Goal: Task Accomplishment & Management: Manage account settings

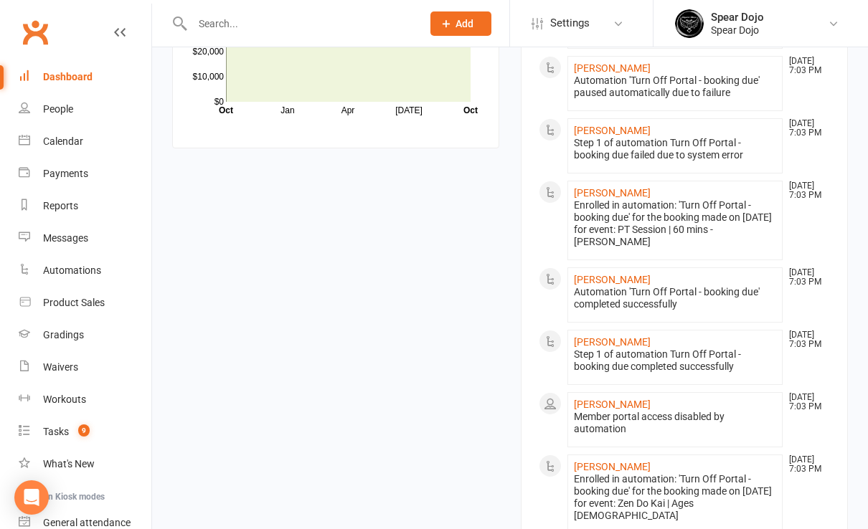
scroll to position [574, 0]
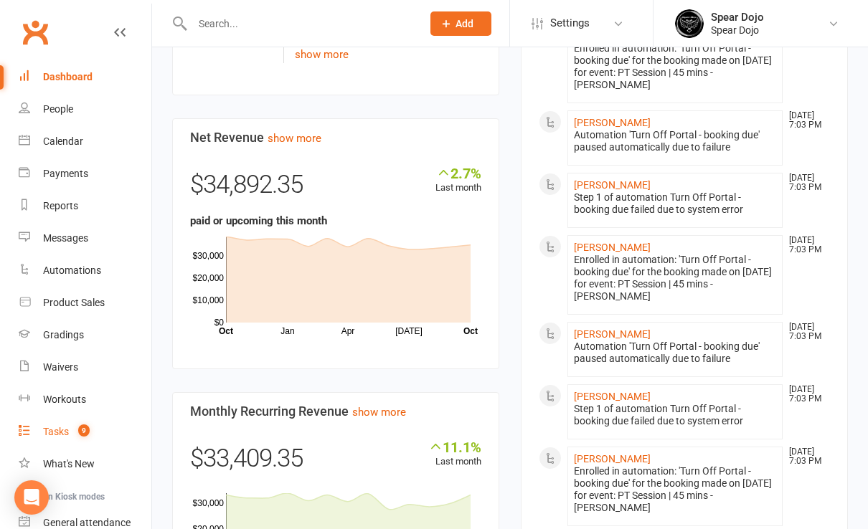
click at [54, 433] on div "Tasks" at bounding box center [56, 431] width 26 height 11
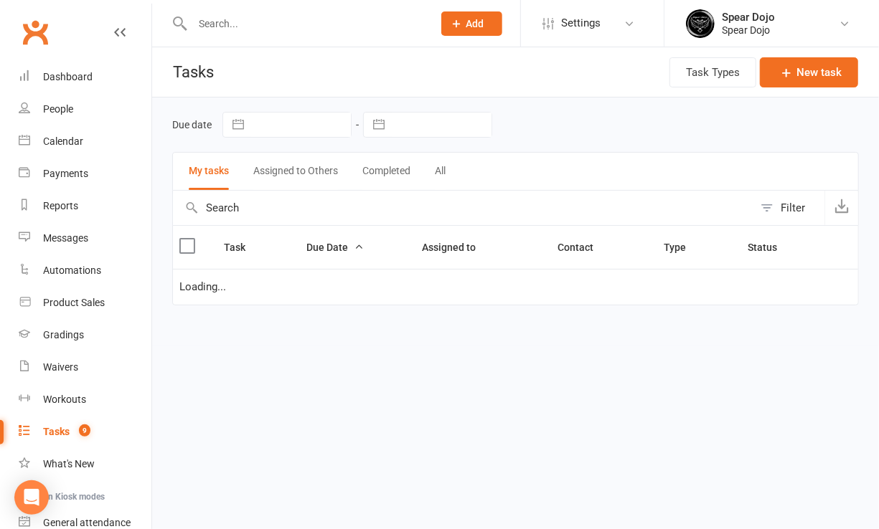
select select "started"
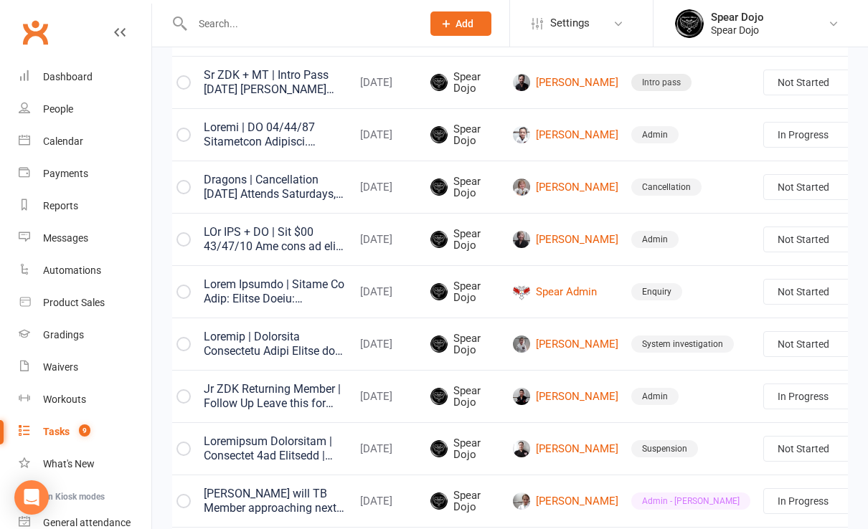
scroll to position [0, 46]
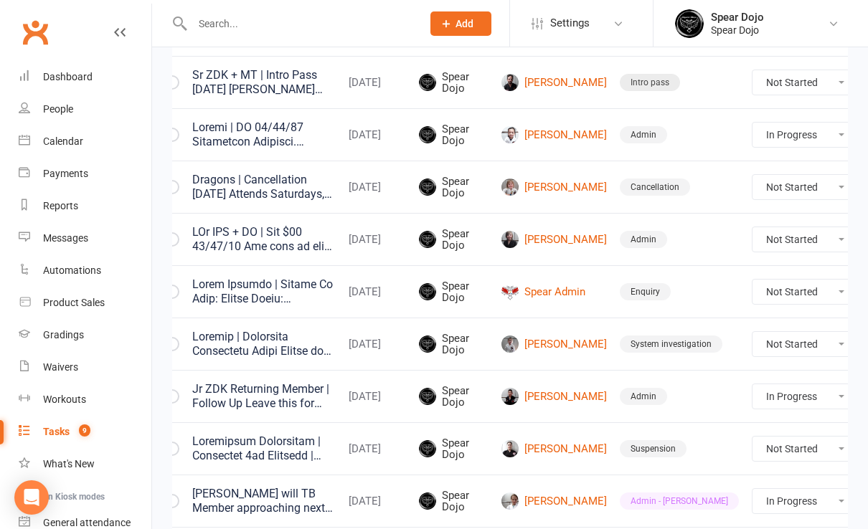
click at [867, 442] on icon at bounding box center [881, 449] width 14 height 14
click at [781, 489] on link "Edit" at bounding box center [758, 499] width 142 height 29
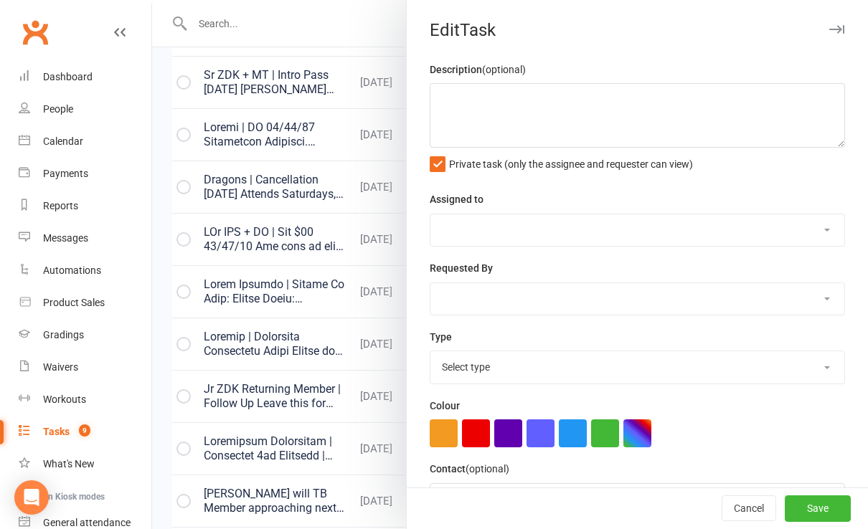
type textarea "Loremipsum Dolorsitam | Consectet 0ad Elitsedd | Eiusmodte Inc Utlabor 80/46/67…"
select select "43986"
type input "[DATE]"
type input "6:30pm"
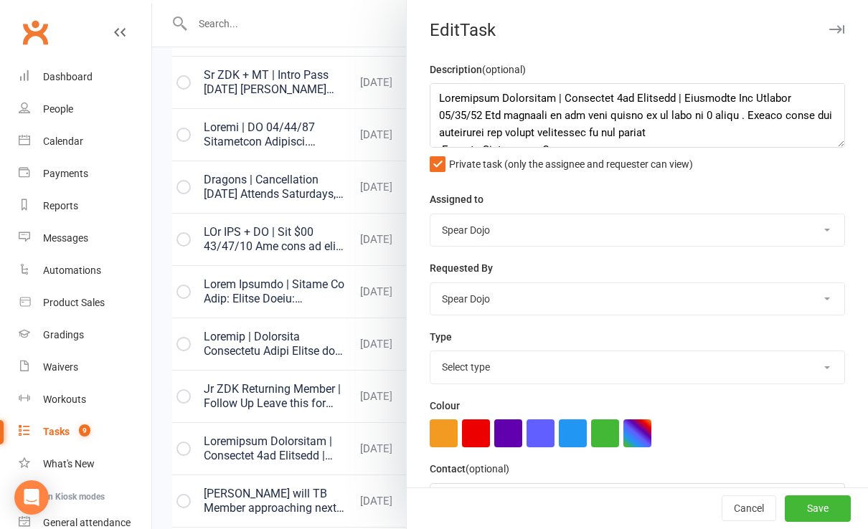
select select "19885"
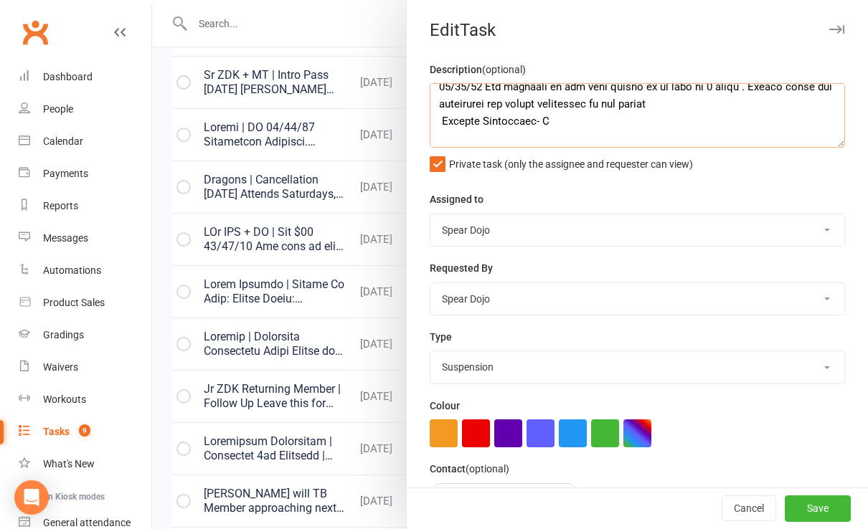
scroll to position [148, 0]
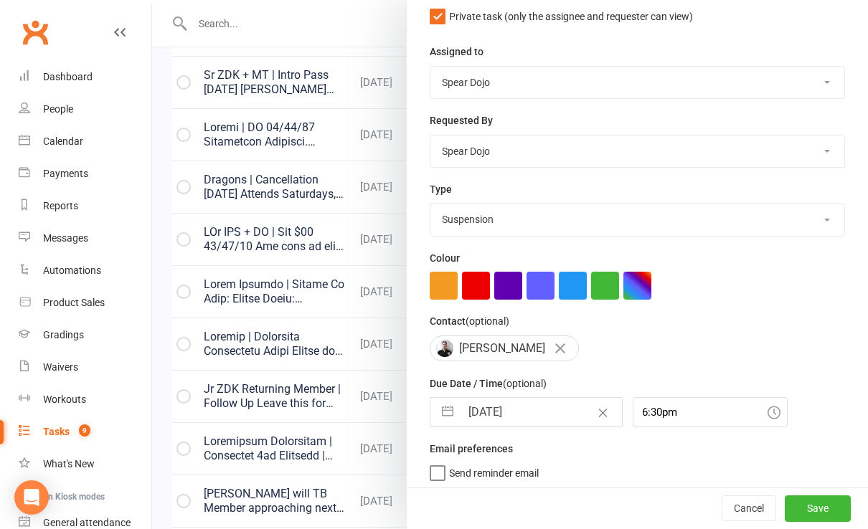
drag, startPoint x: 432, startPoint y: 405, endPoint x: 440, endPoint y: 405, distance: 7.9
click at [435, 405] on button "button" at bounding box center [448, 412] width 26 height 29
select select "8"
select select "2025"
select select "9"
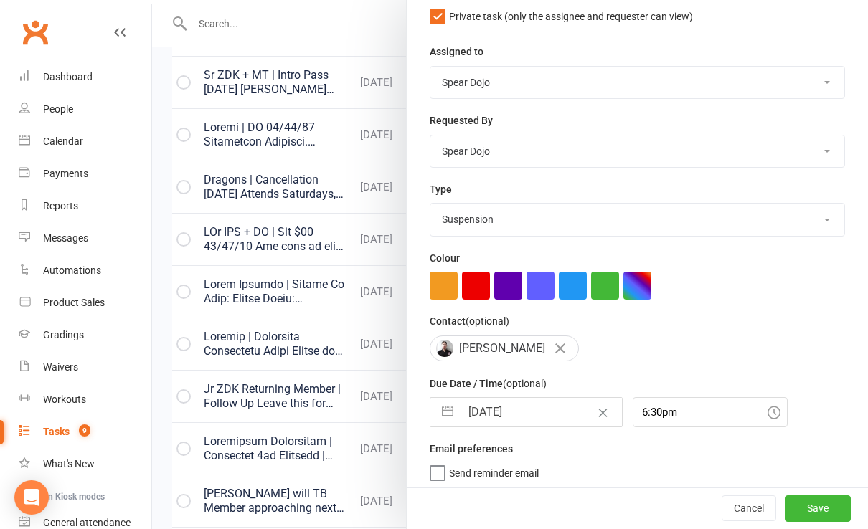
select select "2025"
select select "10"
select select "2025"
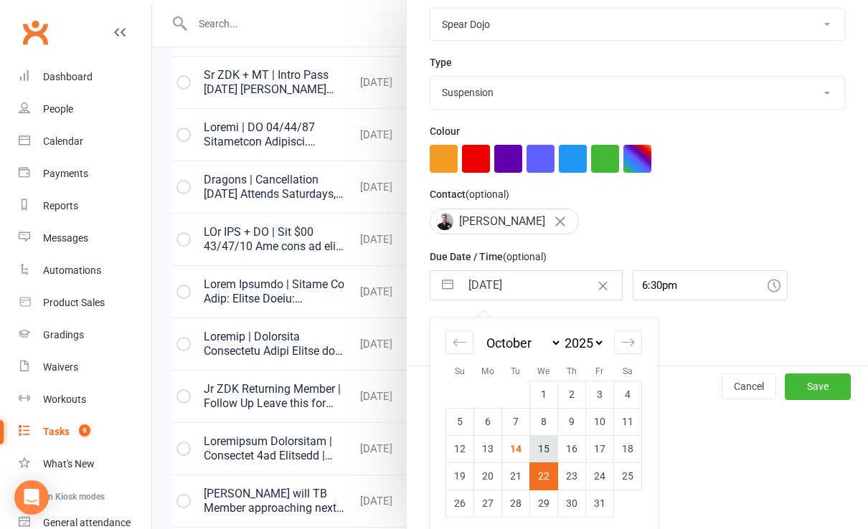
scroll to position [276, 0]
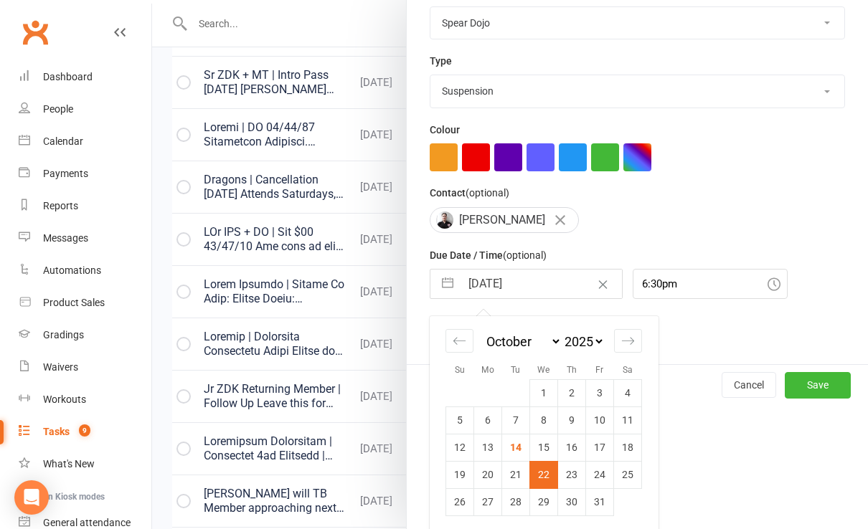
click at [533, 443] on td "15" at bounding box center [544, 447] width 28 height 27
type input "[DATE]"
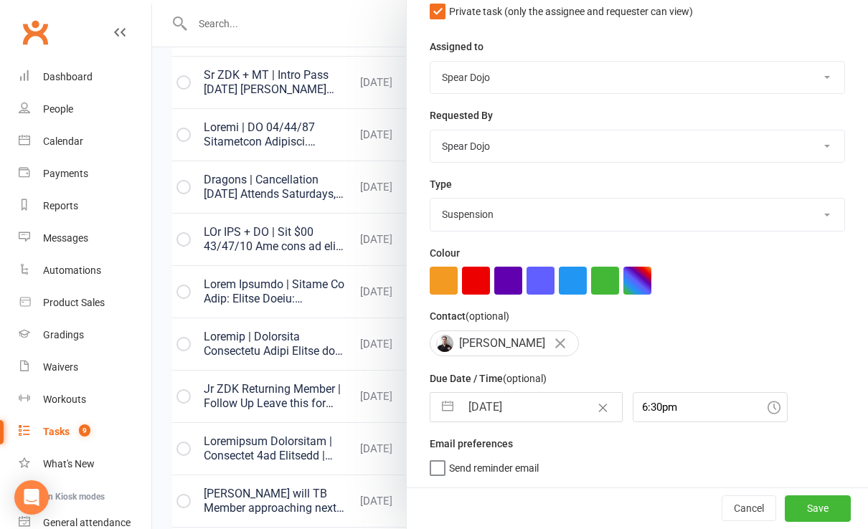
scroll to position [148, 0]
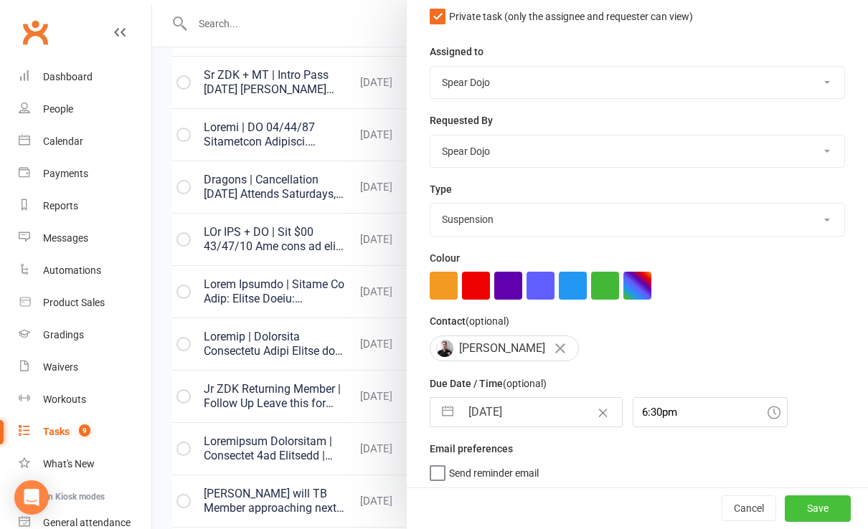
click at [798, 516] on button "Save" at bounding box center [818, 509] width 66 height 26
select select "started"
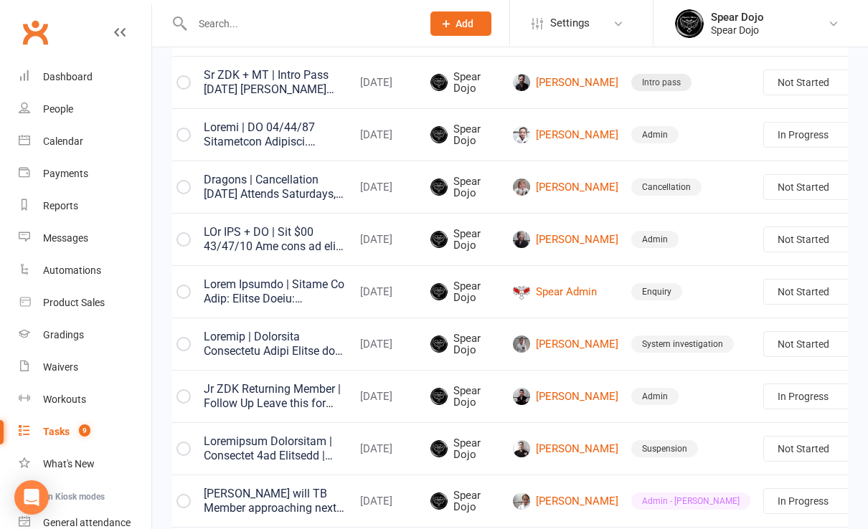
select select "started"
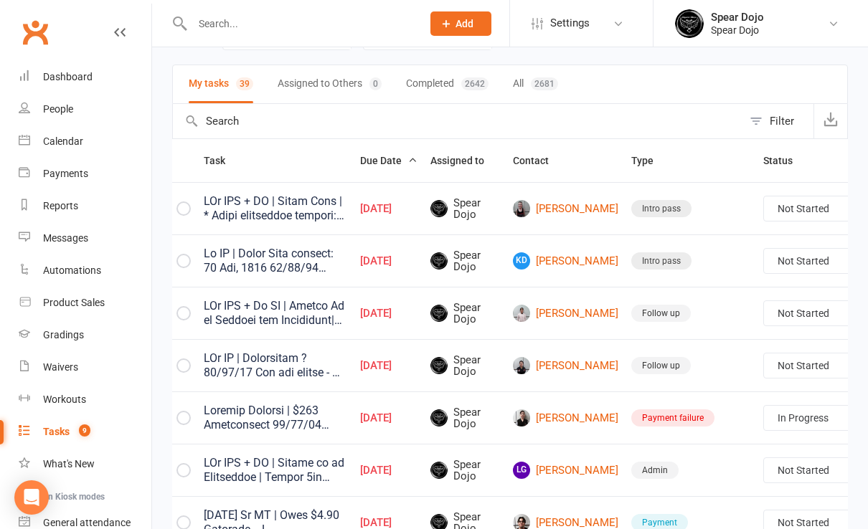
scroll to position [0, 0]
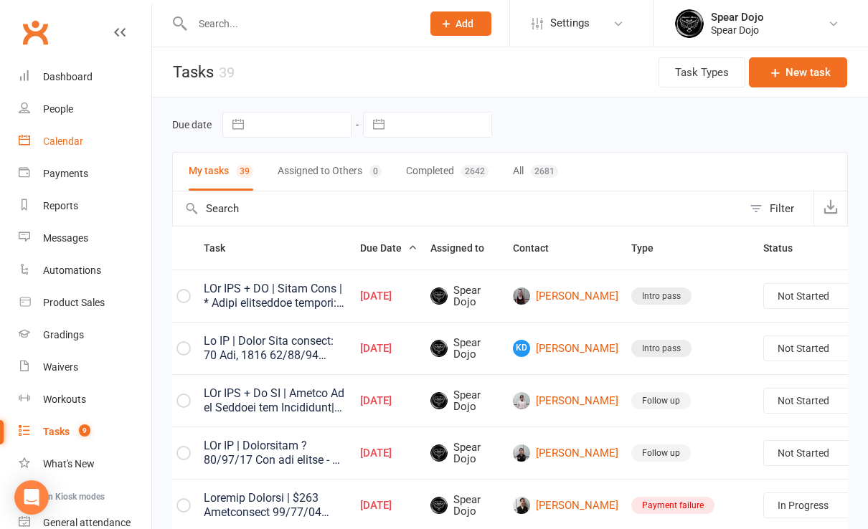
click at [88, 139] on link "Calendar" at bounding box center [85, 142] width 133 height 32
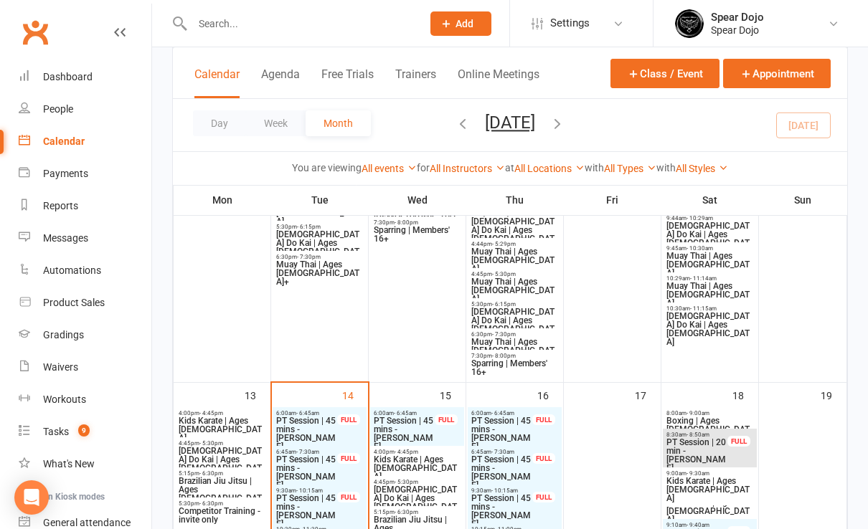
scroll to position [765, 0]
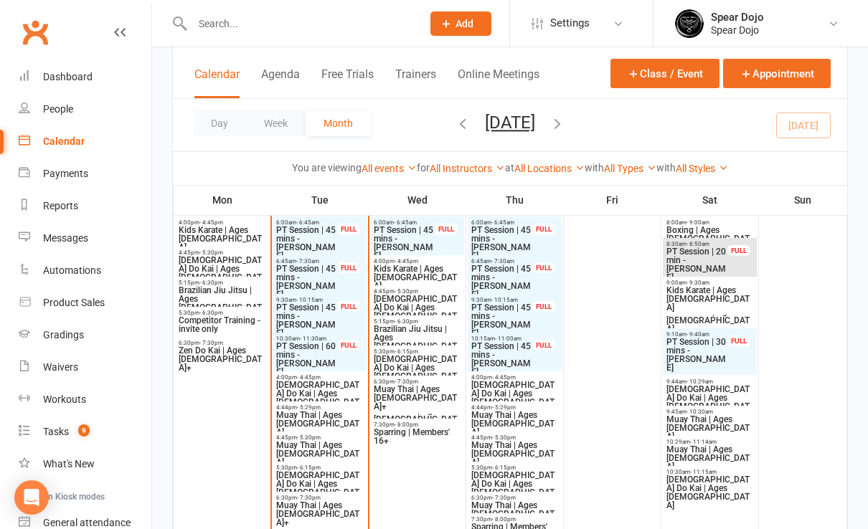
click at [311, 345] on span "PT Session | 60 mins - [PERSON_NAME]" at bounding box center [306, 359] width 62 height 34
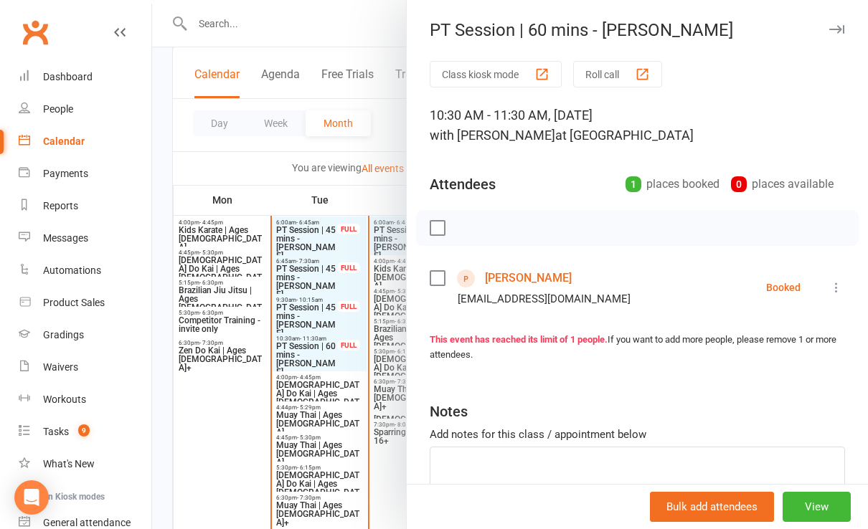
click at [829, 288] on icon at bounding box center [836, 287] width 14 height 14
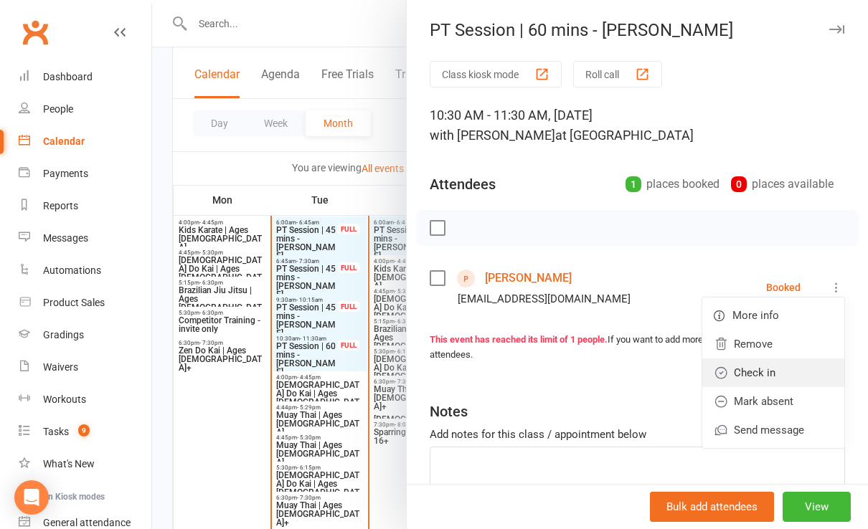
click at [761, 374] on link "Check in" at bounding box center [773, 373] width 142 height 29
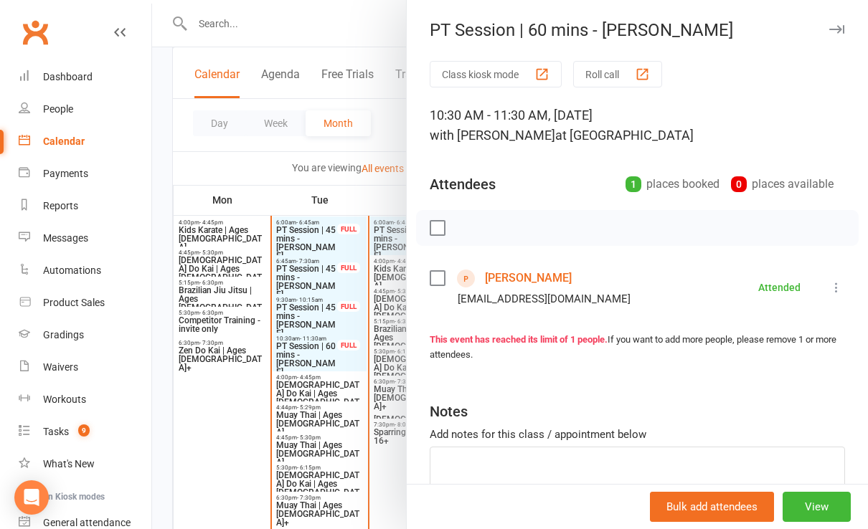
click at [233, 429] on div at bounding box center [510, 264] width 716 height 529
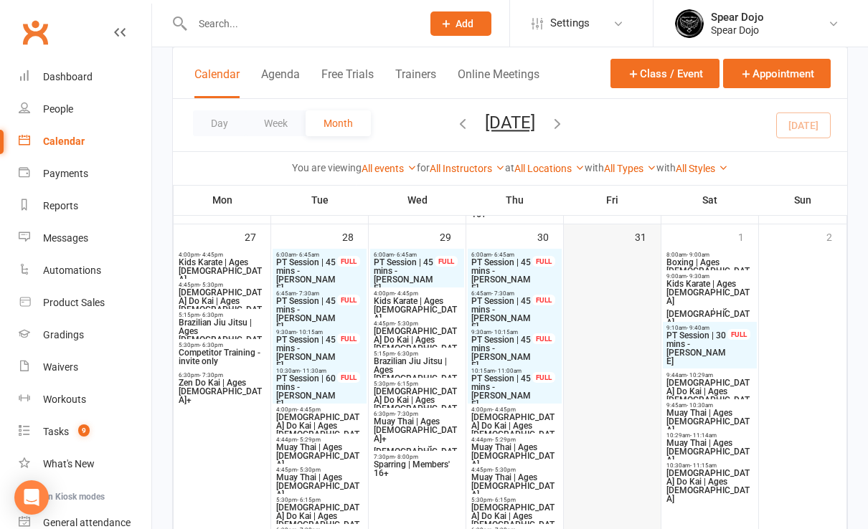
scroll to position [1339, 0]
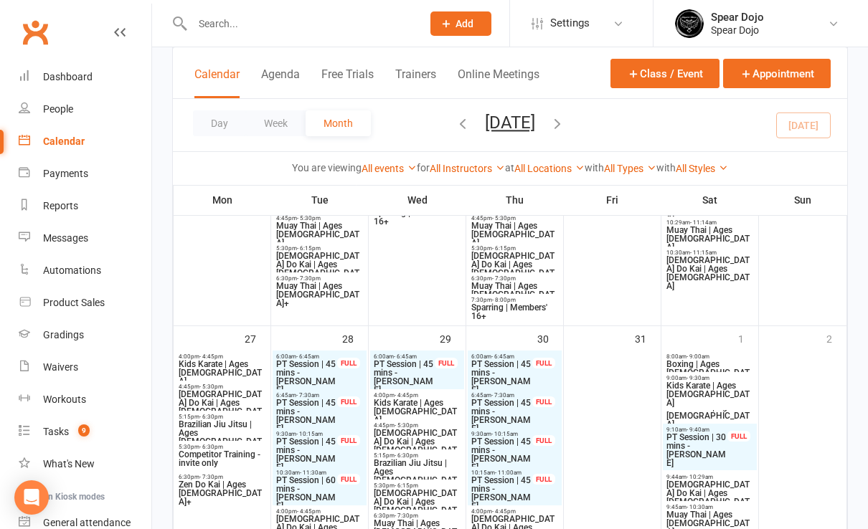
click at [338, 372] on div "6:00am - 6:45am PT Session | 45 mins - [PERSON_NAME] FULL" at bounding box center [320, 374] width 94 height 47
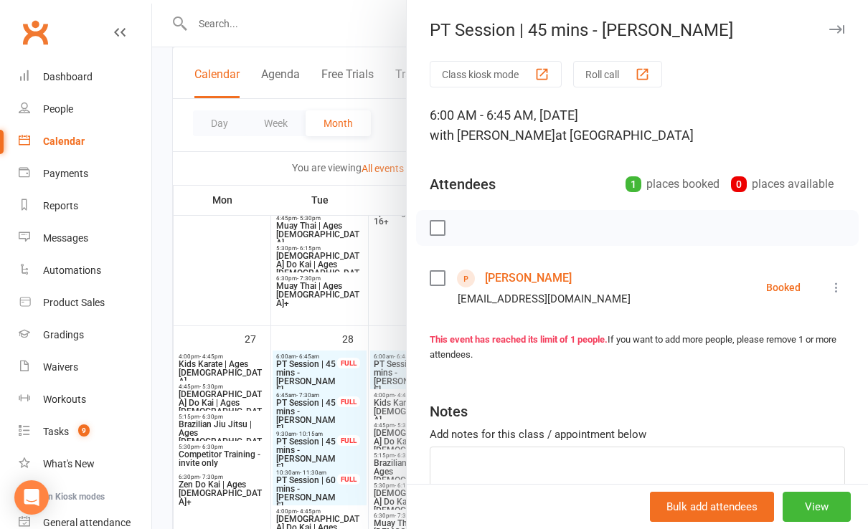
click at [298, 323] on div at bounding box center [510, 264] width 716 height 529
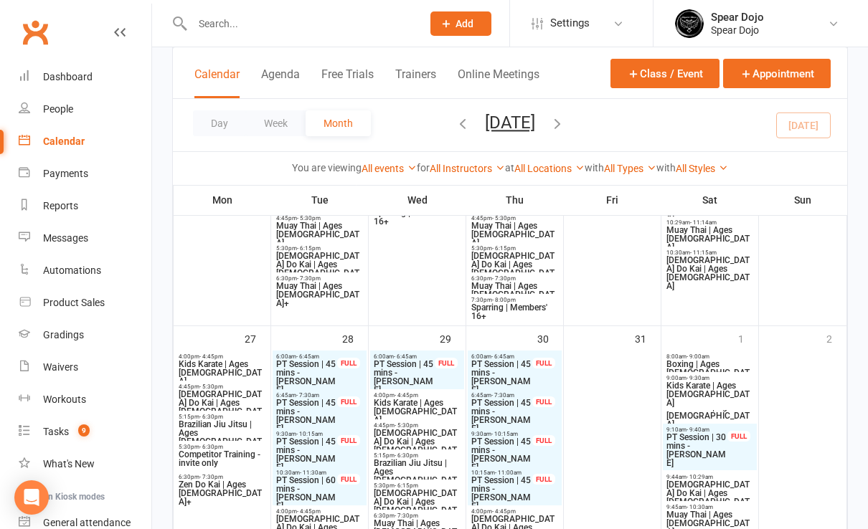
click at [496, 371] on span "PT Session | 45 mins - [PERSON_NAME]" at bounding box center [502, 377] width 62 height 34
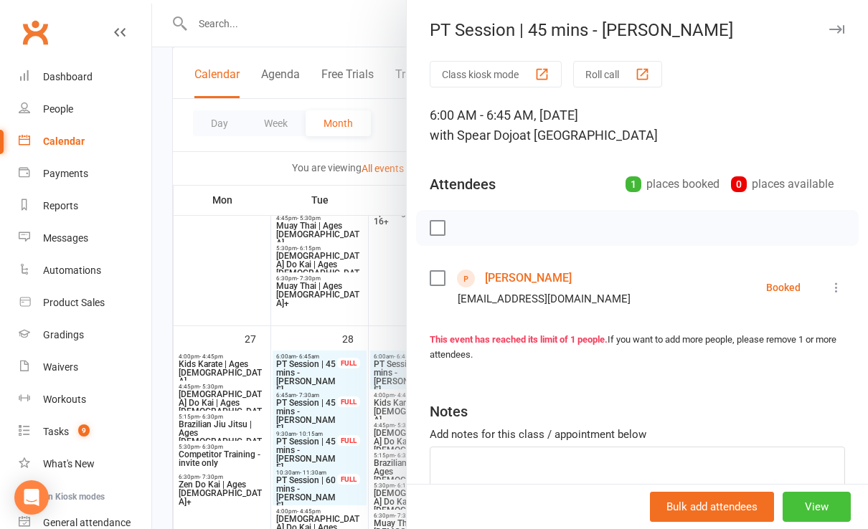
click at [788, 505] on button "View" at bounding box center [817, 507] width 68 height 30
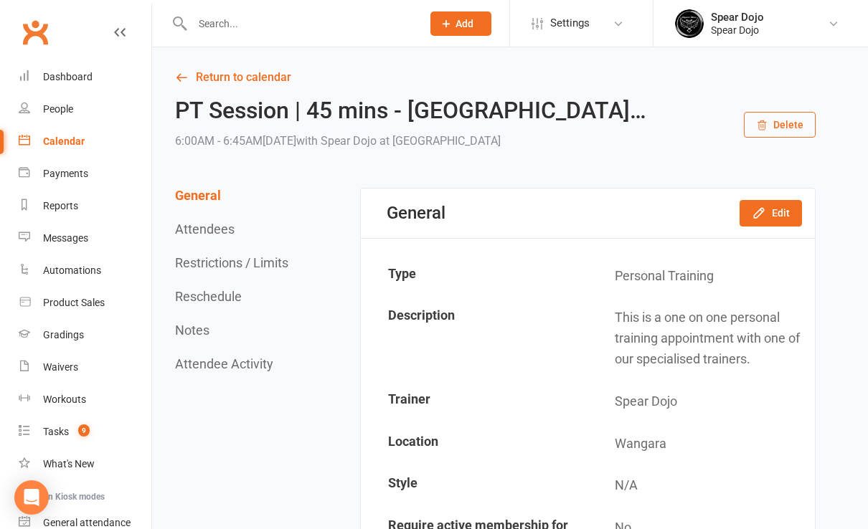
click at [220, 297] on button "Reschedule" at bounding box center [208, 296] width 67 height 15
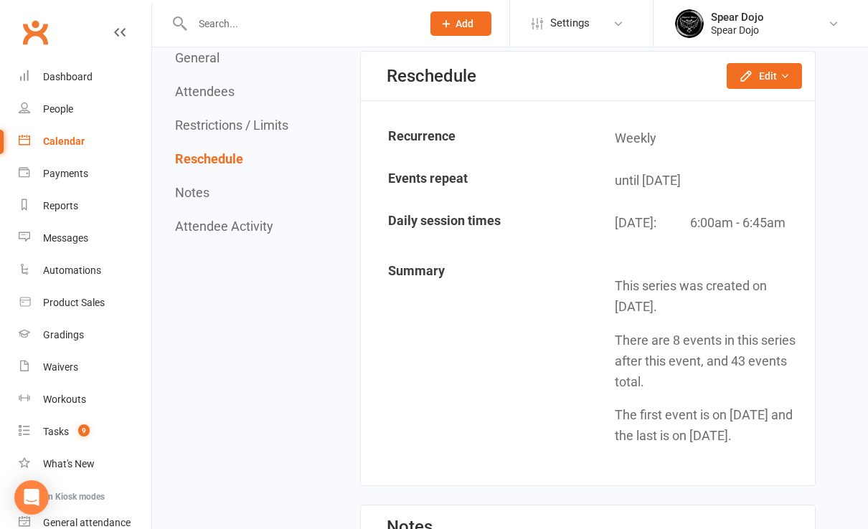
scroll to position [1301, 0]
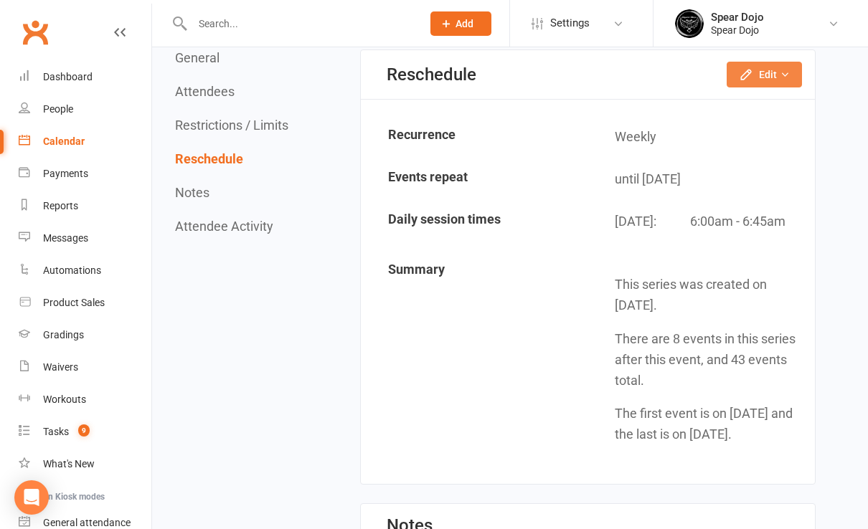
click at [750, 70] on icon "button" at bounding box center [745, 74] width 9 height 9
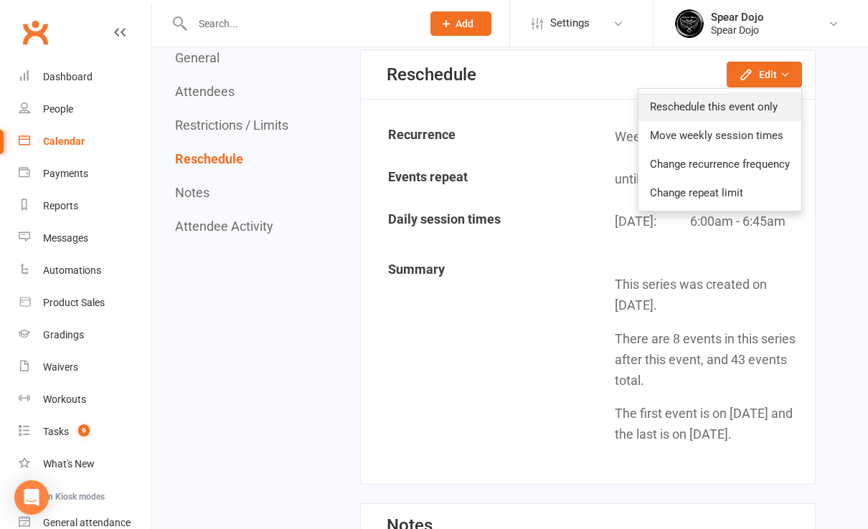
click at [737, 109] on link "Reschedule this event only" at bounding box center [719, 107] width 163 height 29
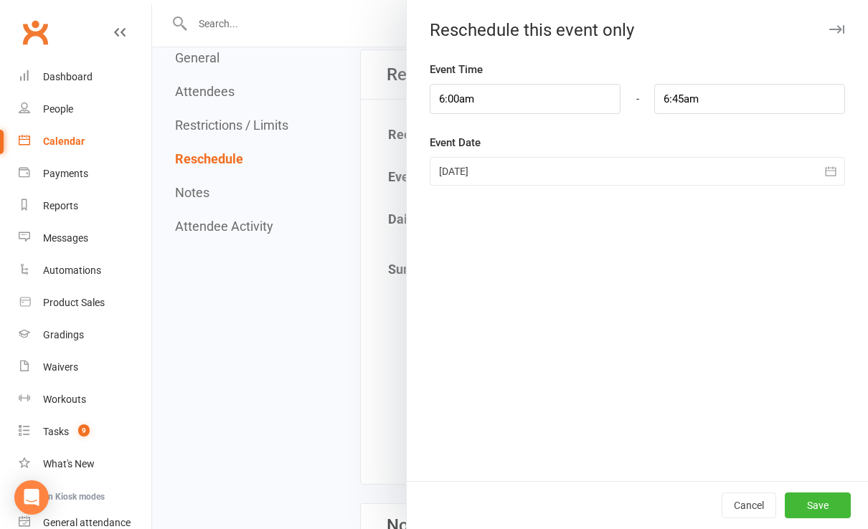
click at [610, 173] on div at bounding box center [637, 171] width 415 height 29
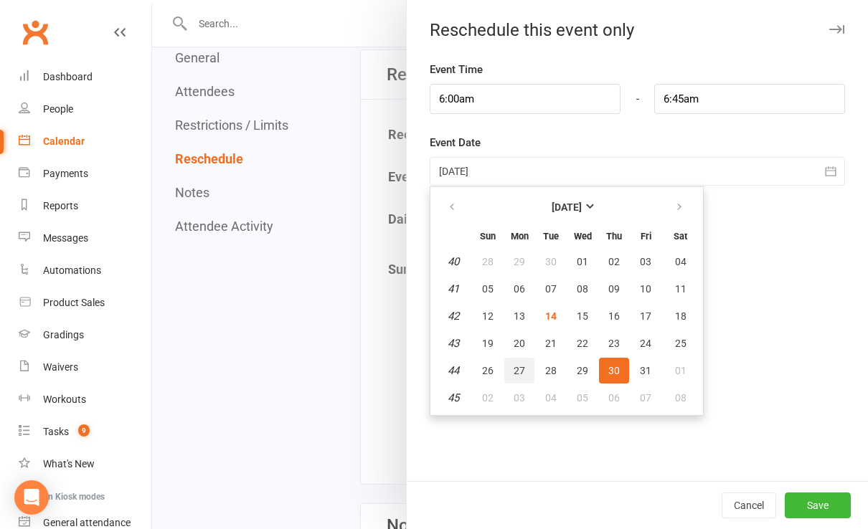
click at [514, 372] on span "27" at bounding box center [519, 370] width 11 height 11
type input "[DATE]"
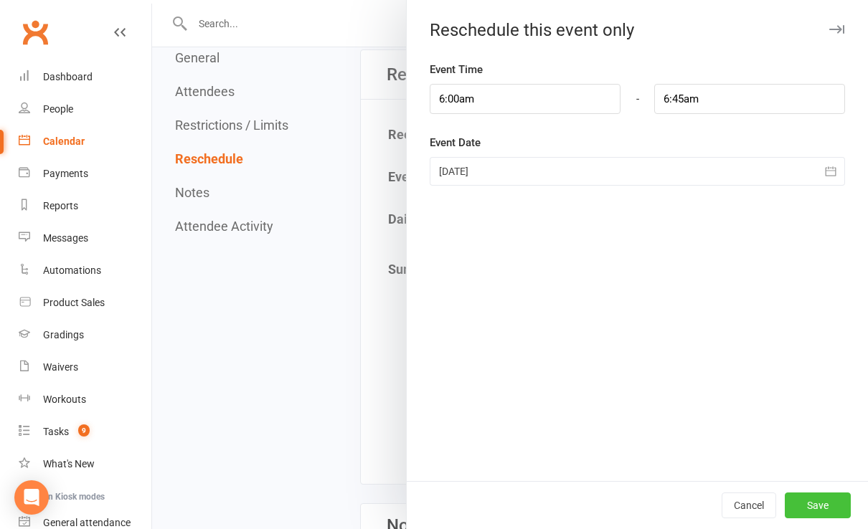
click at [810, 503] on button "Save" at bounding box center [818, 506] width 66 height 26
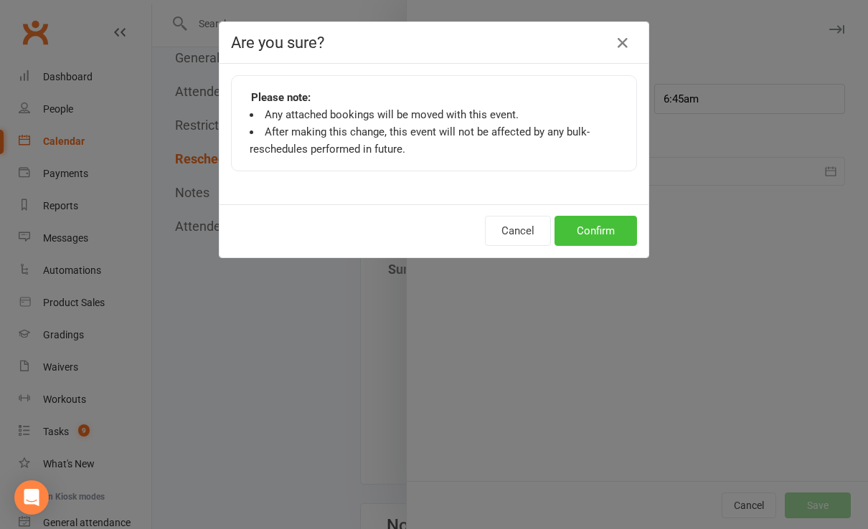
click at [610, 231] on button "Confirm" at bounding box center [595, 231] width 82 height 30
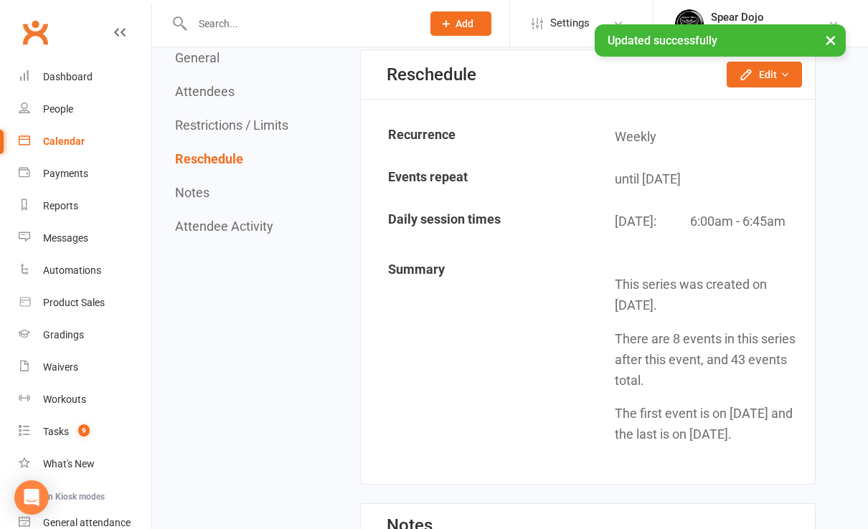
click at [70, 138] on div "Calendar" at bounding box center [64, 141] width 42 height 11
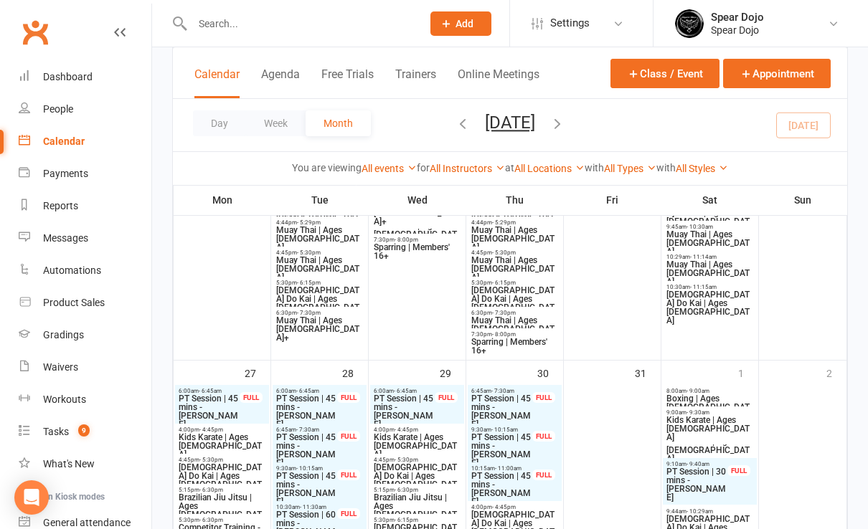
scroll to position [1339, 0]
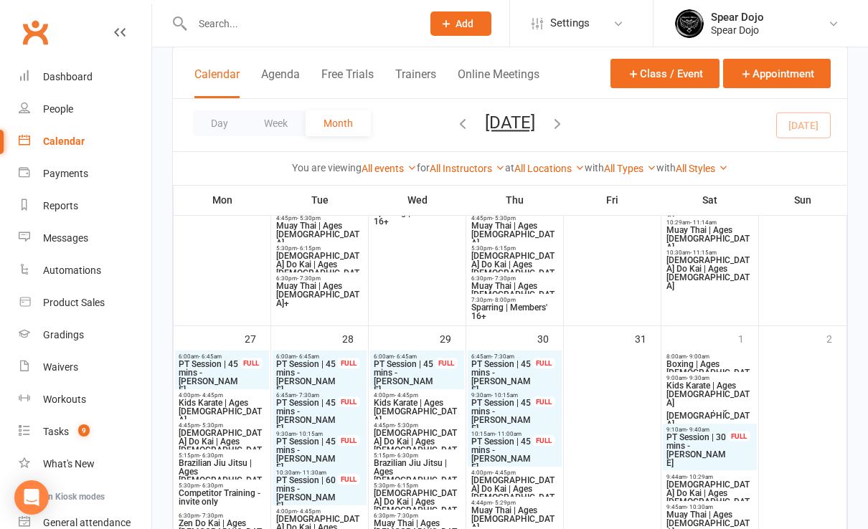
click at [507, 369] on span "PT Session | 45 mins - [PERSON_NAME]" at bounding box center [502, 377] width 62 height 34
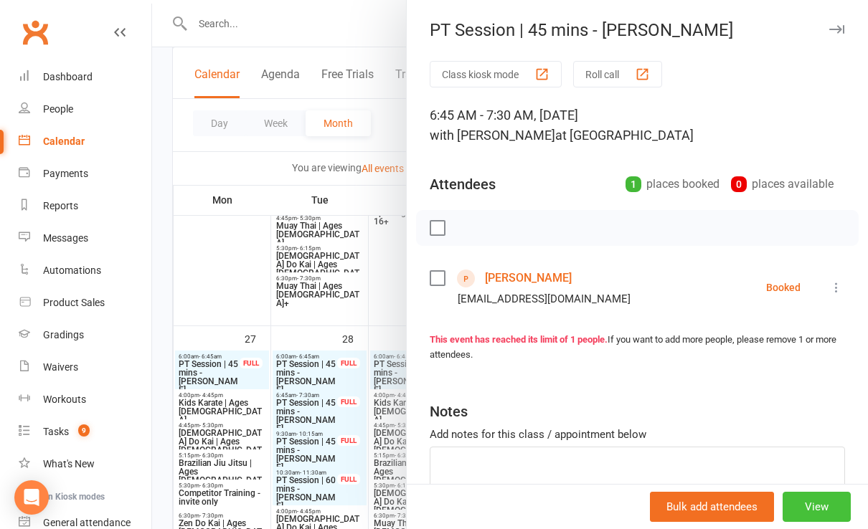
click at [797, 503] on button "View" at bounding box center [817, 507] width 68 height 30
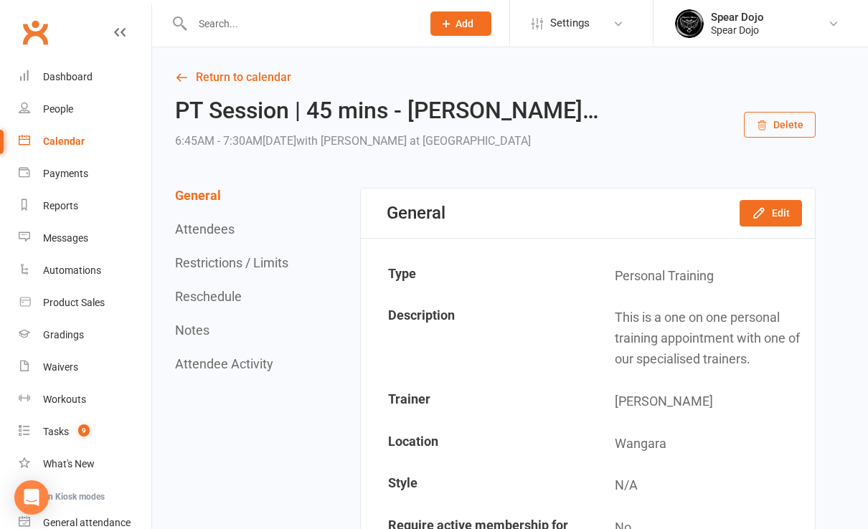
click at [221, 297] on button "Reschedule" at bounding box center [208, 296] width 67 height 15
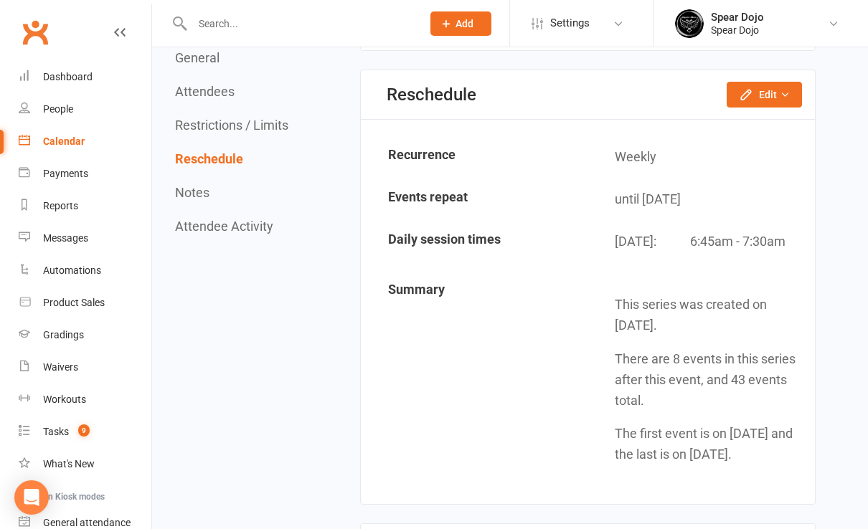
scroll to position [1301, 0]
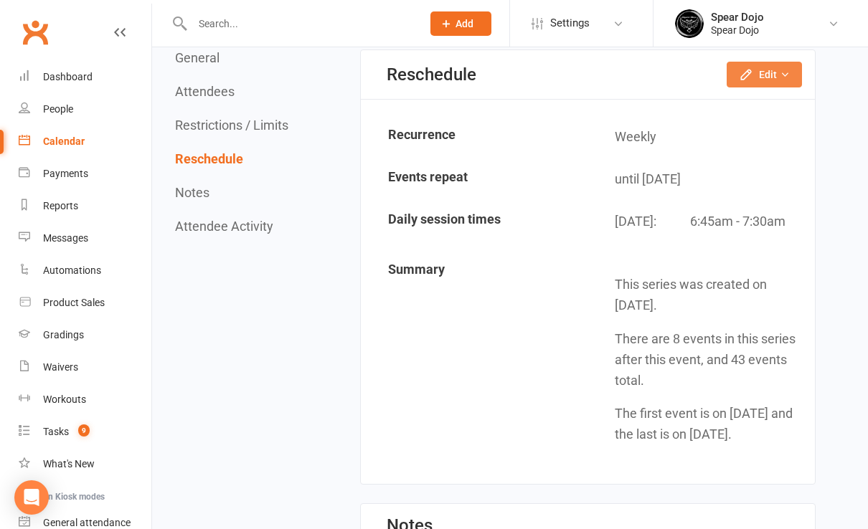
click at [764, 76] on button "Edit" at bounding box center [764, 75] width 75 height 26
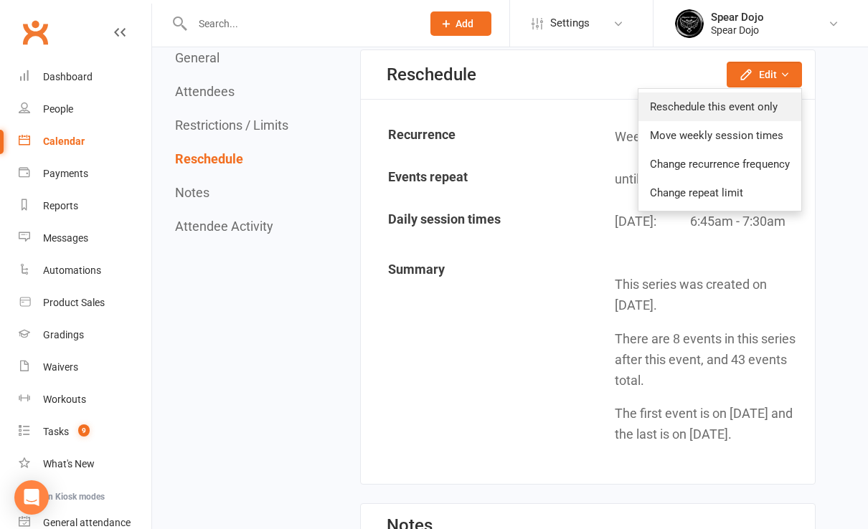
click at [706, 104] on link "Reschedule this event only" at bounding box center [719, 107] width 163 height 29
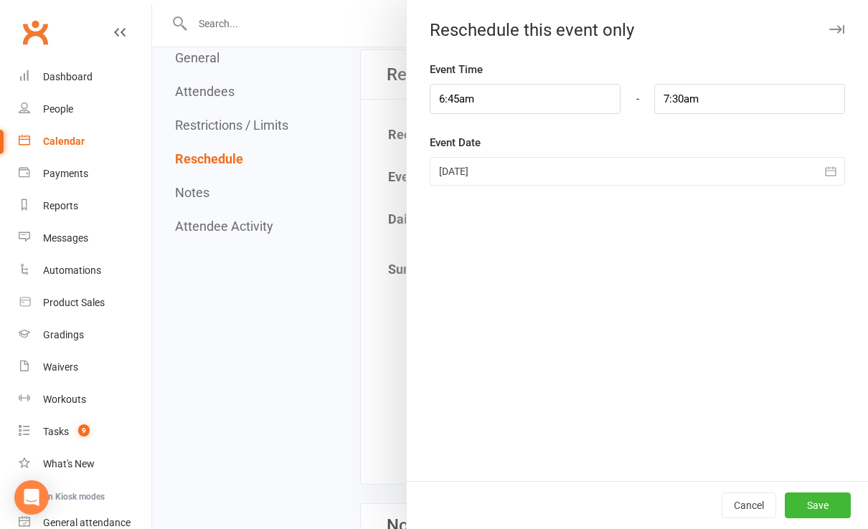
click at [823, 176] on icon "button" at bounding box center [830, 171] width 14 height 14
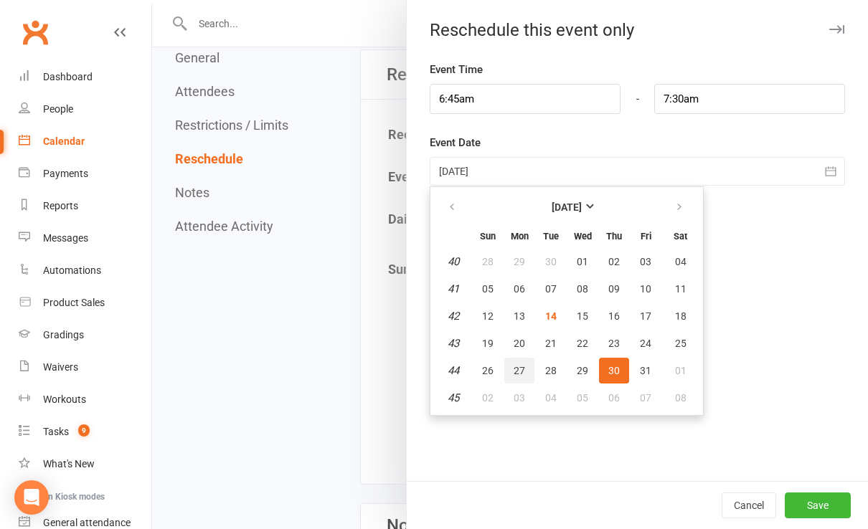
click at [514, 372] on span "27" at bounding box center [519, 370] width 11 height 11
type input "[DATE]"
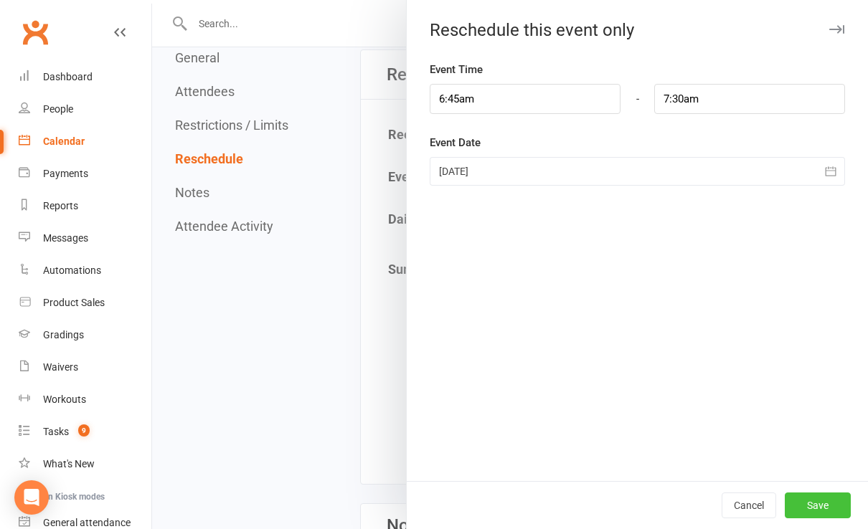
click at [823, 504] on button "Save" at bounding box center [818, 506] width 66 height 26
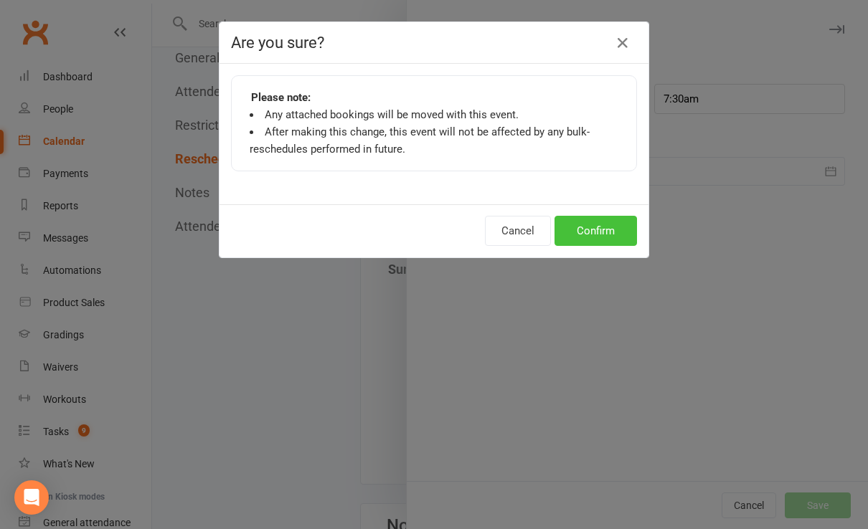
click at [618, 225] on button "Confirm" at bounding box center [595, 231] width 82 height 30
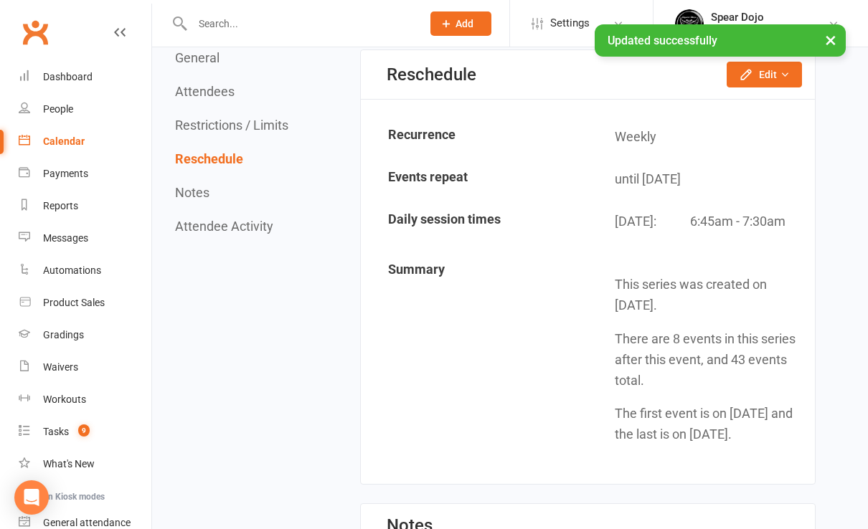
click at [75, 142] on div "Calendar" at bounding box center [64, 141] width 42 height 11
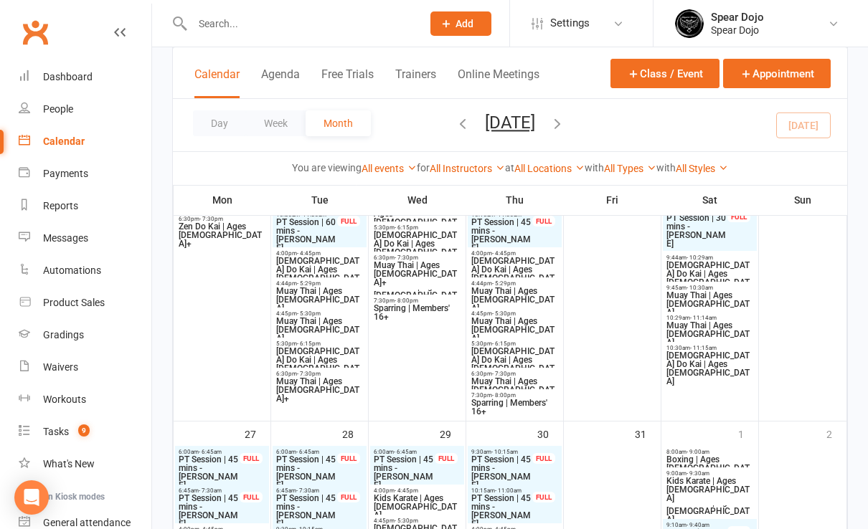
scroll to position [1435, 0]
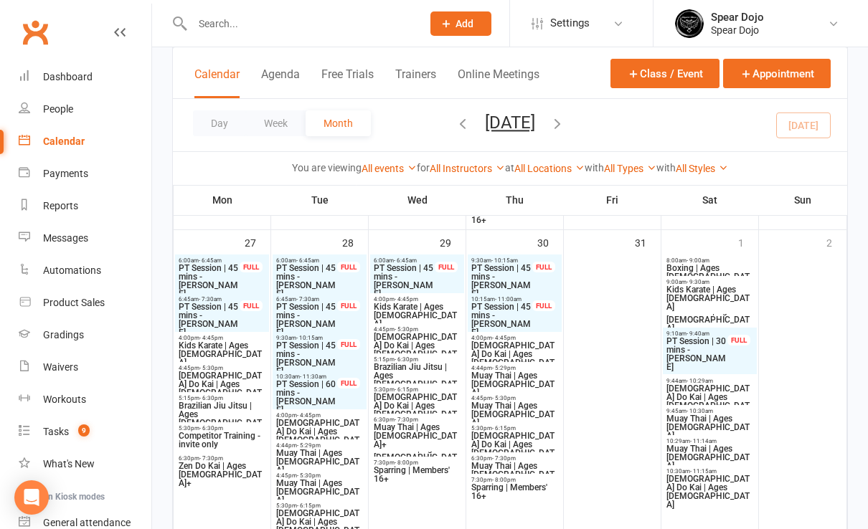
click at [501, 277] on span "PT Session | 45 mins - [PERSON_NAME]" at bounding box center [502, 281] width 62 height 34
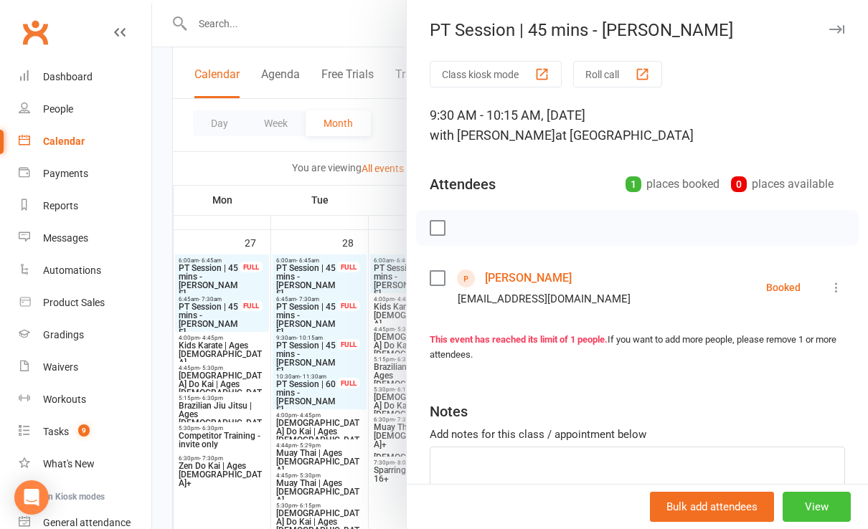
click at [803, 505] on button "View" at bounding box center [817, 507] width 68 height 30
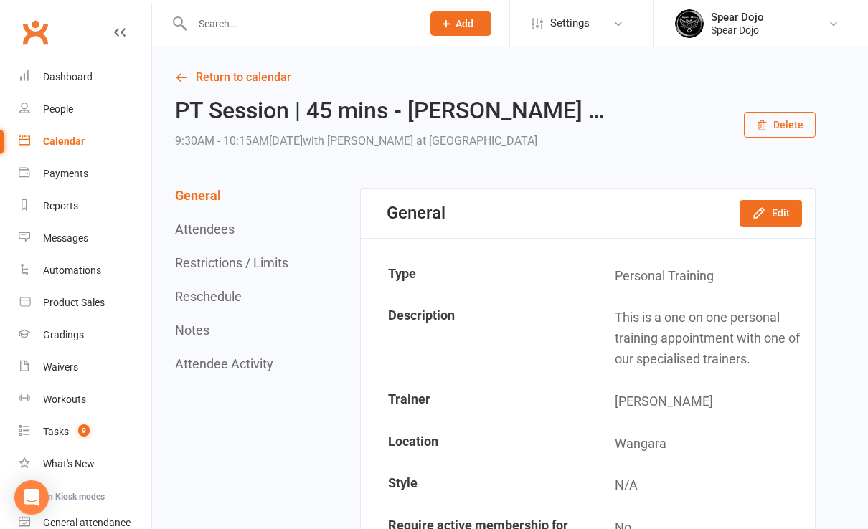
click at [209, 300] on button "Reschedule" at bounding box center [208, 296] width 67 height 15
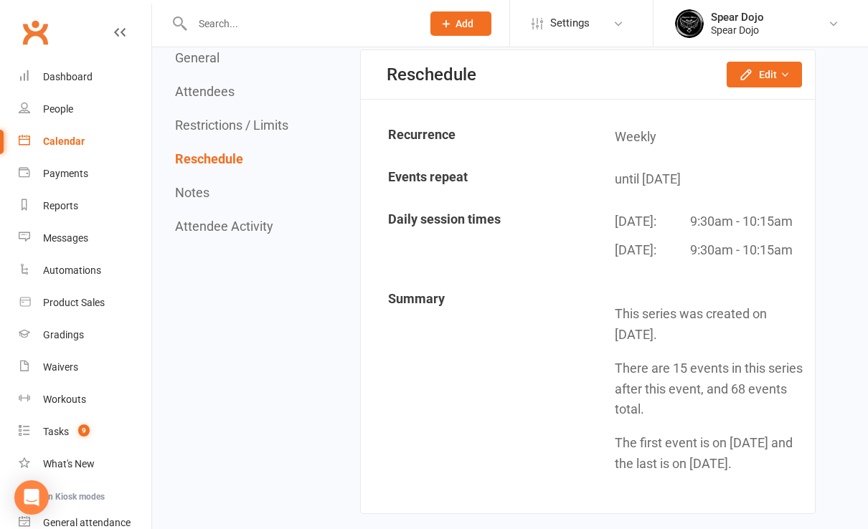
scroll to position [1316, 0]
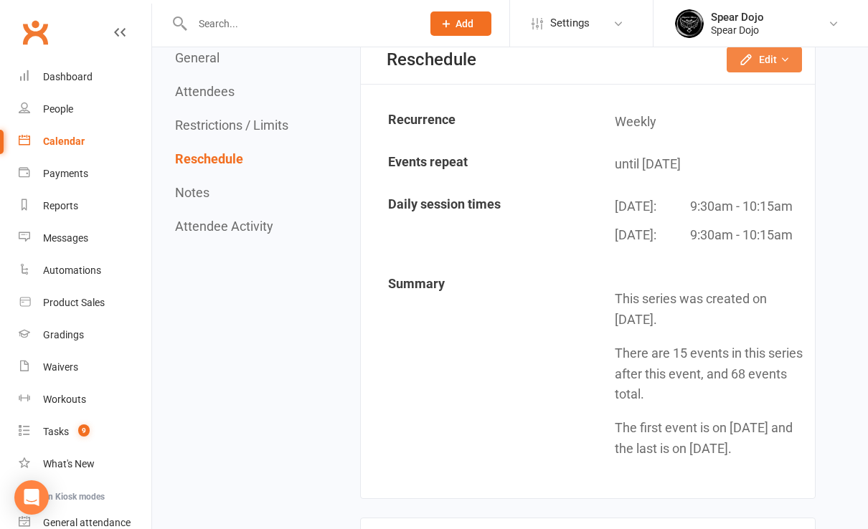
click at [759, 65] on button "Edit" at bounding box center [764, 60] width 75 height 26
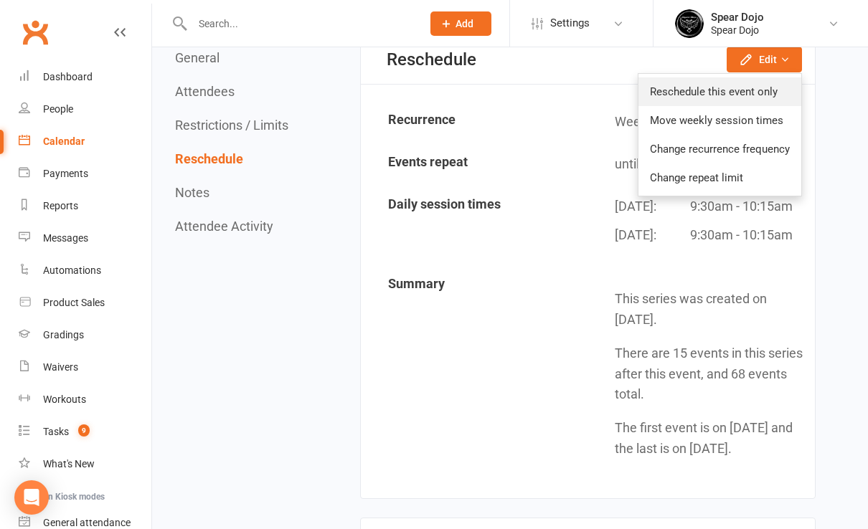
click at [664, 93] on link "Reschedule this event only" at bounding box center [719, 91] width 163 height 29
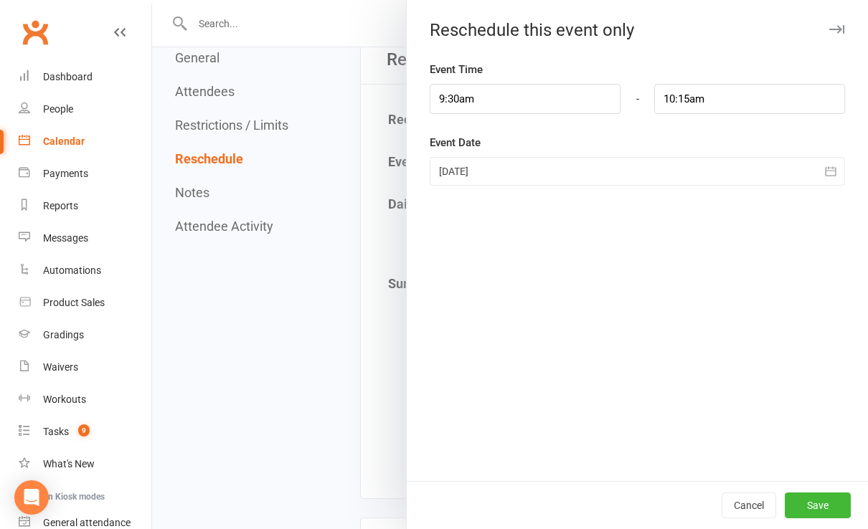
click at [488, 172] on div at bounding box center [637, 171] width 415 height 29
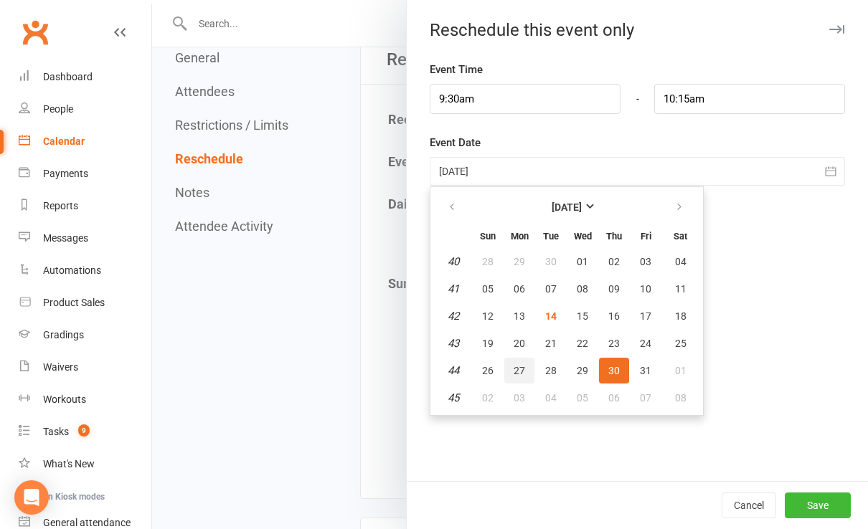
click at [514, 367] on span "27" at bounding box center [519, 370] width 11 height 11
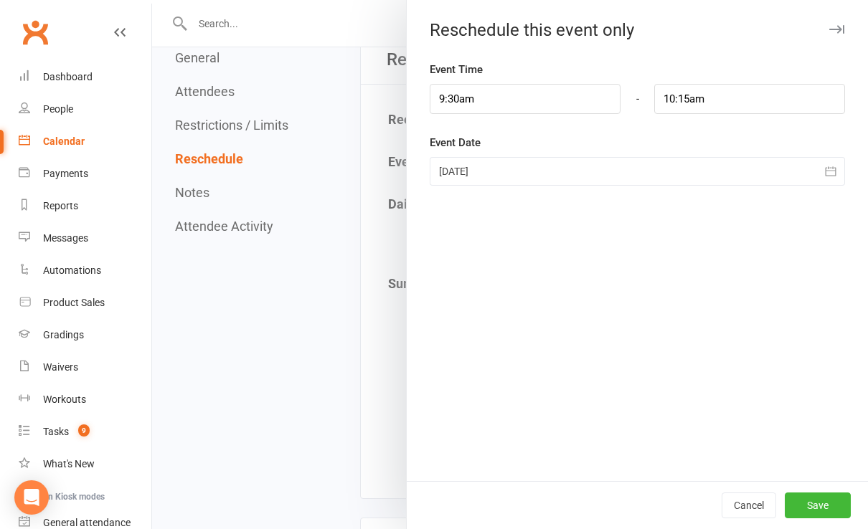
type input "[DATE]"
click at [806, 499] on button "Save" at bounding box center [818, 506] width 66 height 26
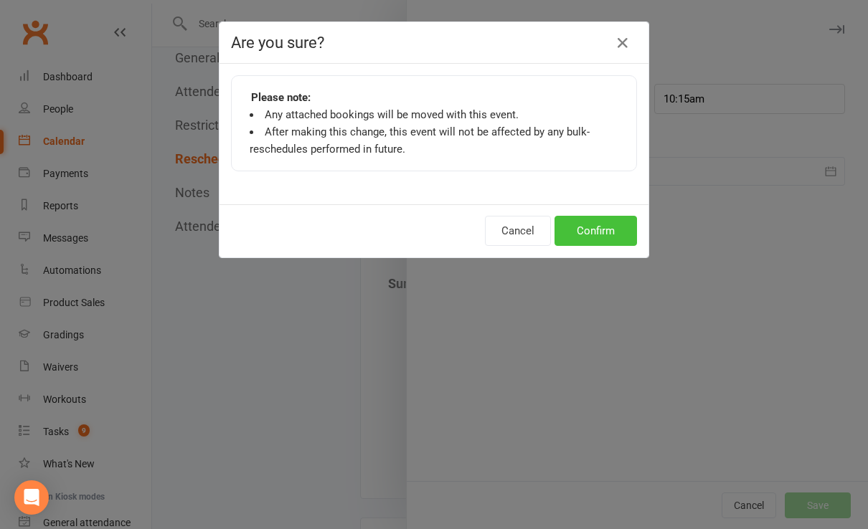
click at [585, 228] on button "Confirm" at bounding box center [595, 231] width 82 height 30
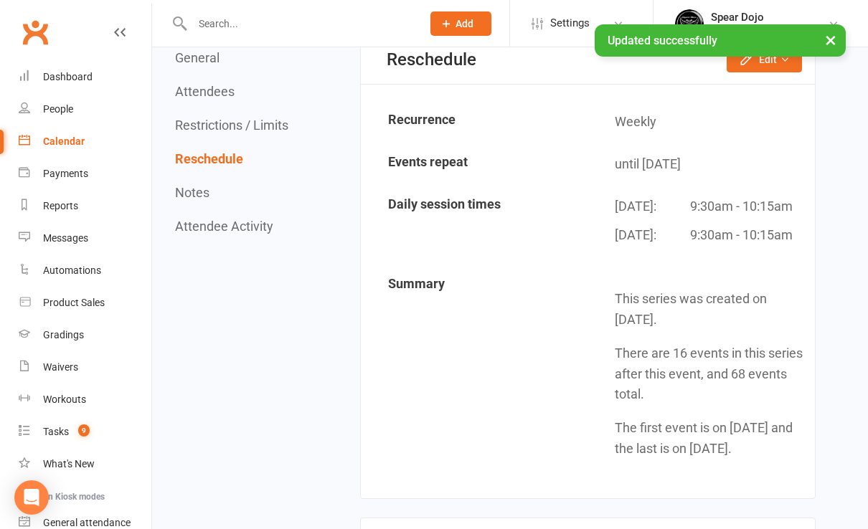
click at [70, 138] on div "Calendar" at bounding box center [64, 141] width 42 height 11
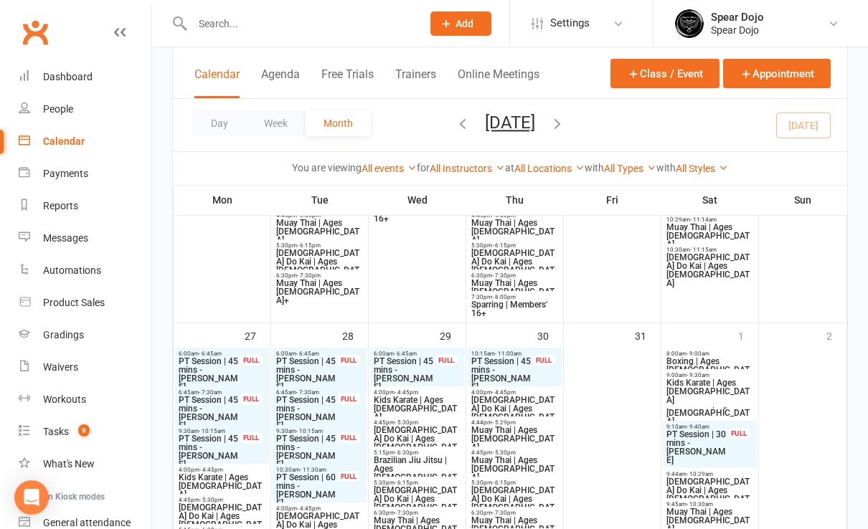
scroll to position [1435, 0]
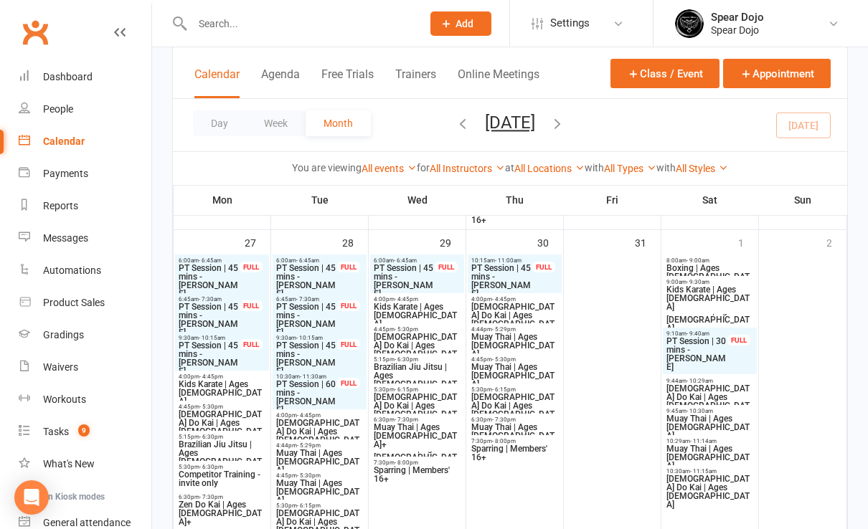
click at [501, 270] on span "PT Session | 45 mins - [PERSON_NAME]" at bounding box center [502, 281] width 62 height 34
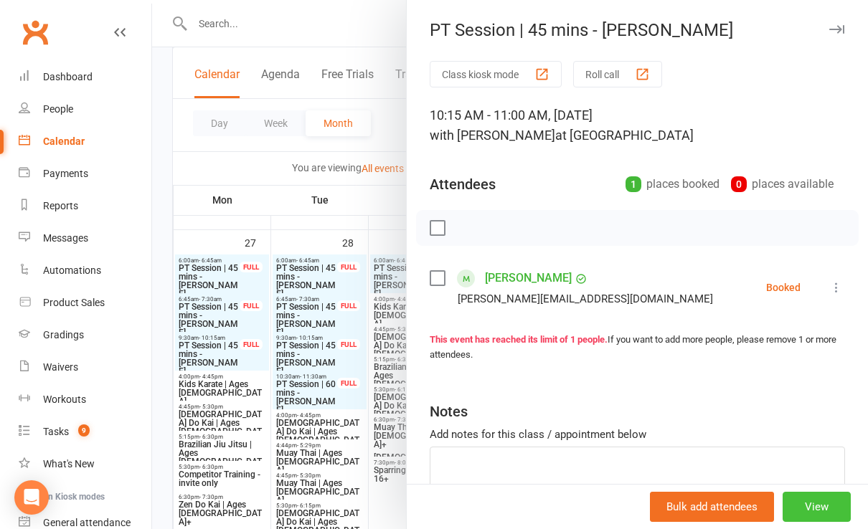
click at [794, 503] on button "View" at bounding box center [817, 507] width 68 height 30
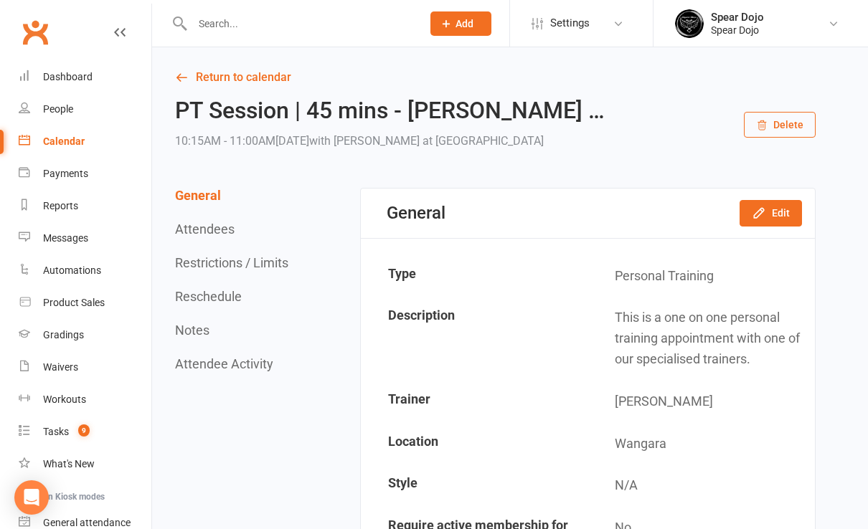
click at [203, 293] on button "Reschedule" at bounding box center [208, 296] width 67 height 15
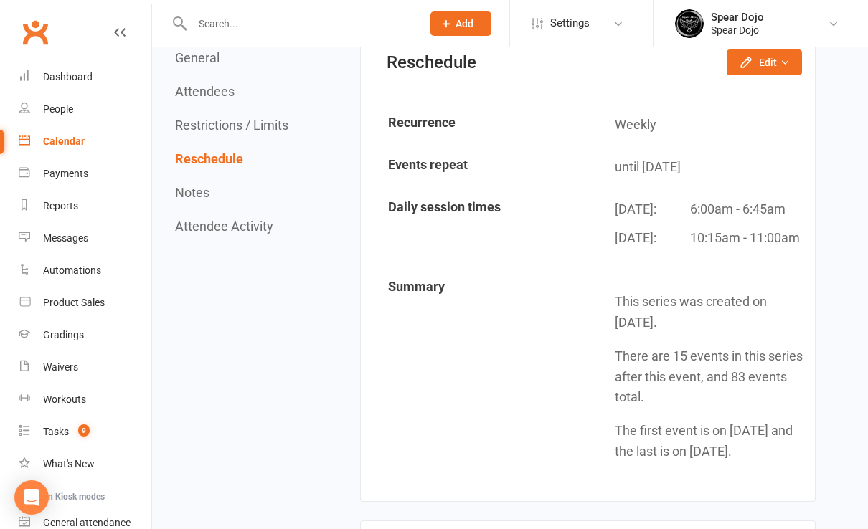
scroll to position [1316, 0]
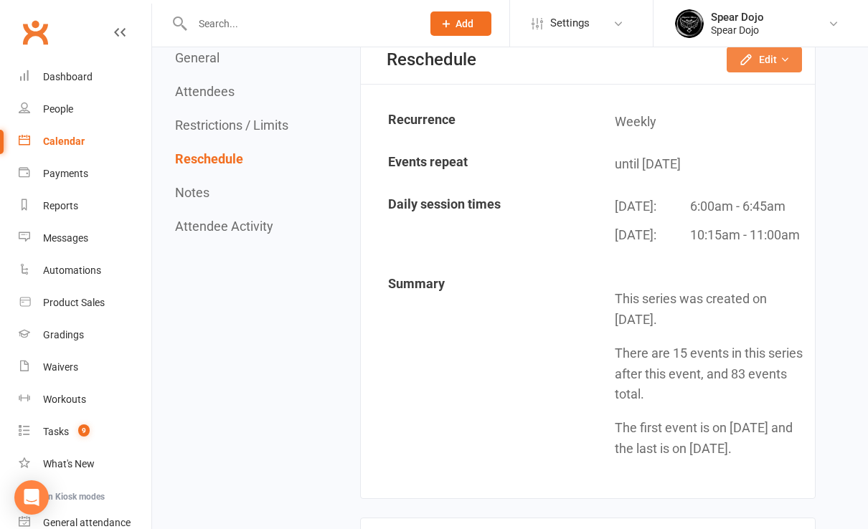
click at [775, 61] on button "Edit" at bounding box center [764, 60] width 75 height 26
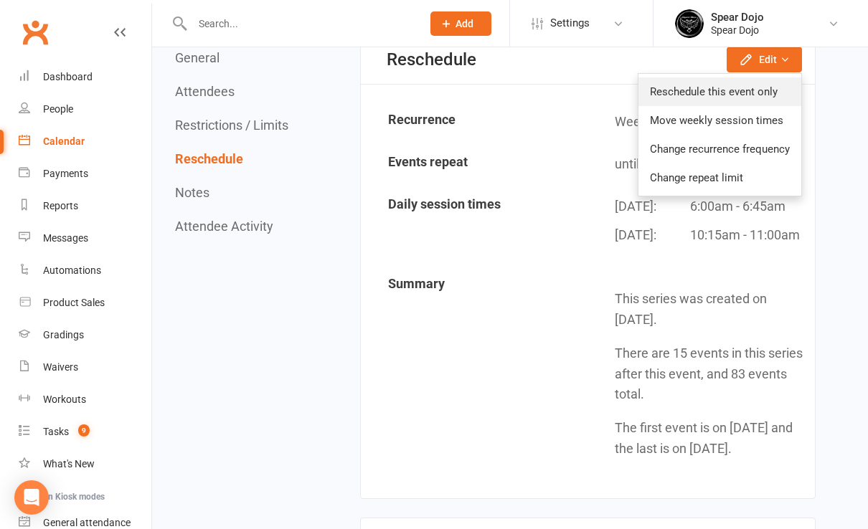
click at [712, 92] on link "Reschedule this event only" at bounding box center [719, 91] width 163 height 29
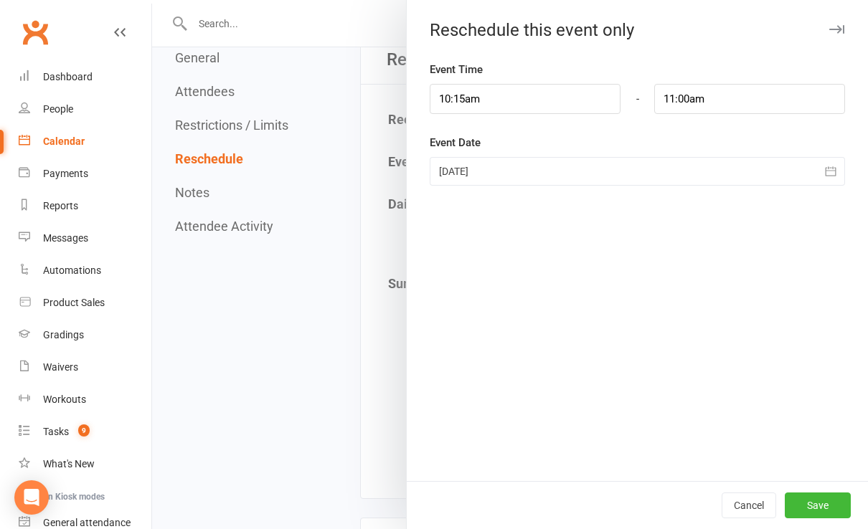
click at [509, 171] on div at bounding box center [637, 171] width 415 height 29
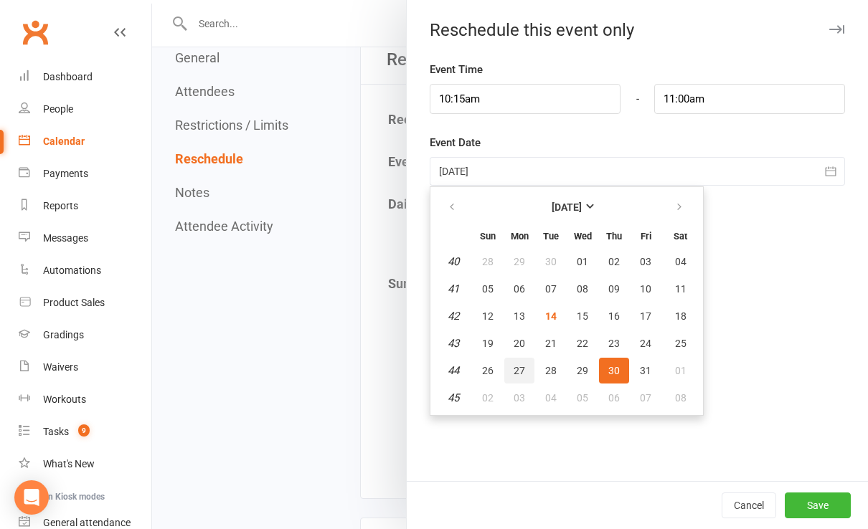
click at [514, 372] on span "27" at bounding box center [519, 370] width 11 height 11
type input "[DATE]"
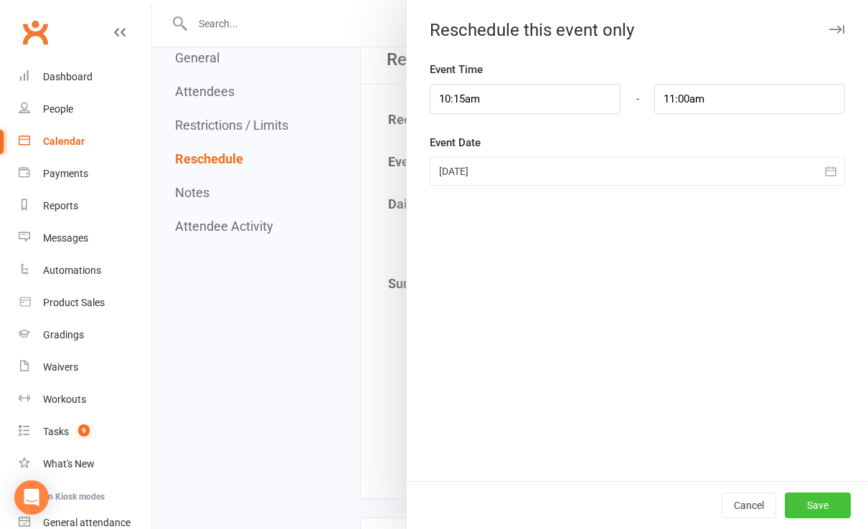
click at [797, 498] on button "Save" at bounding box center [818, 506] width 66 height 26
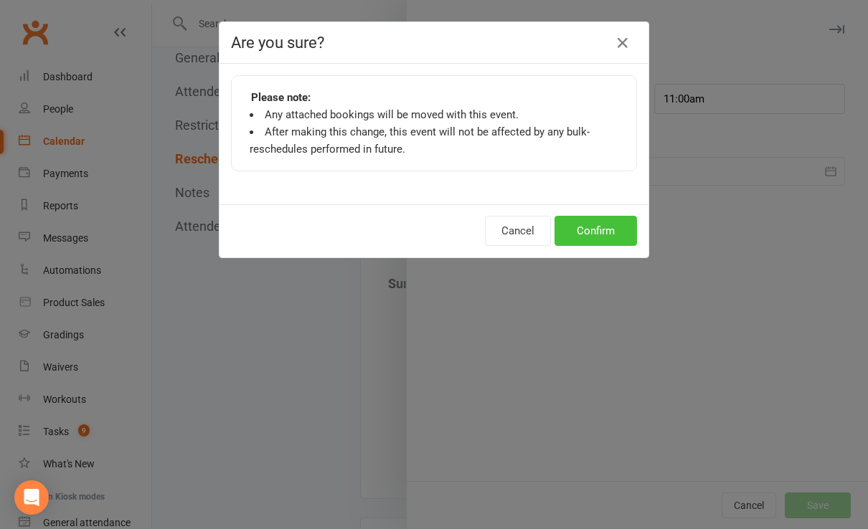
click at [582, 225] on button "Confirm" at bounding box center [595, 231] width 82 height 30
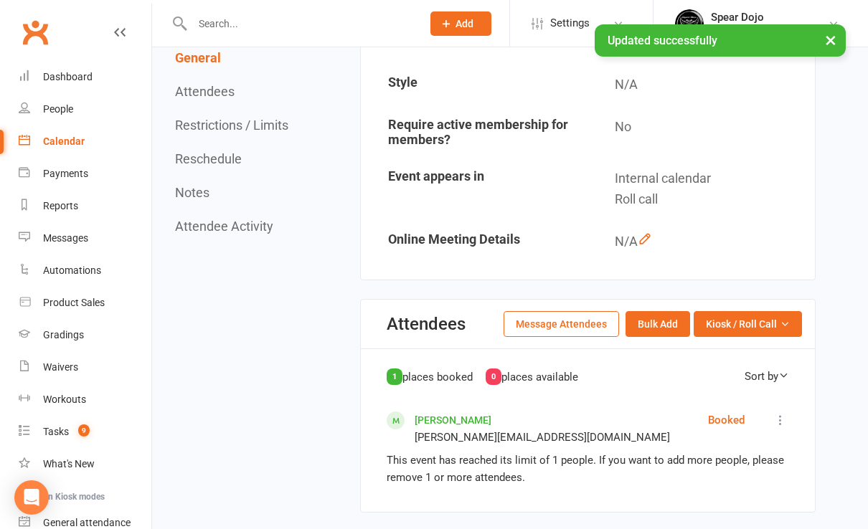
scroll to position [551, 0]
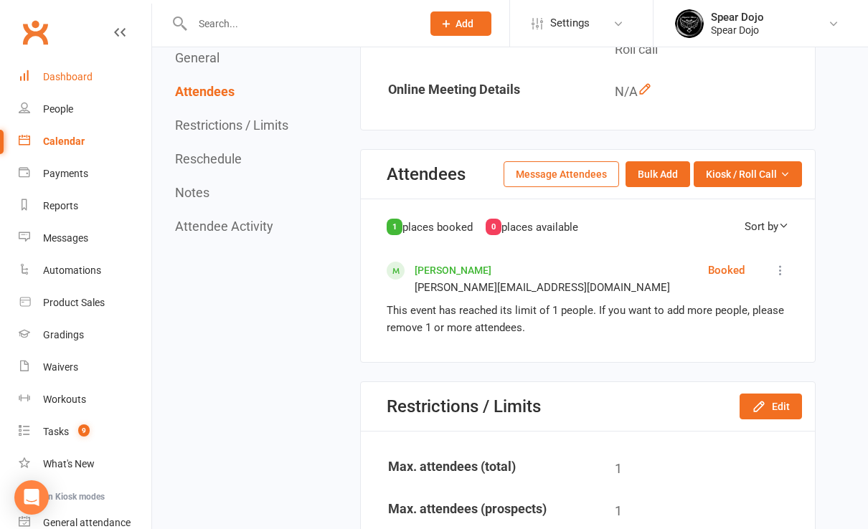
click at [54, 75] on div "Dashboard" at bounding box center [67, 76] width 49 height 11
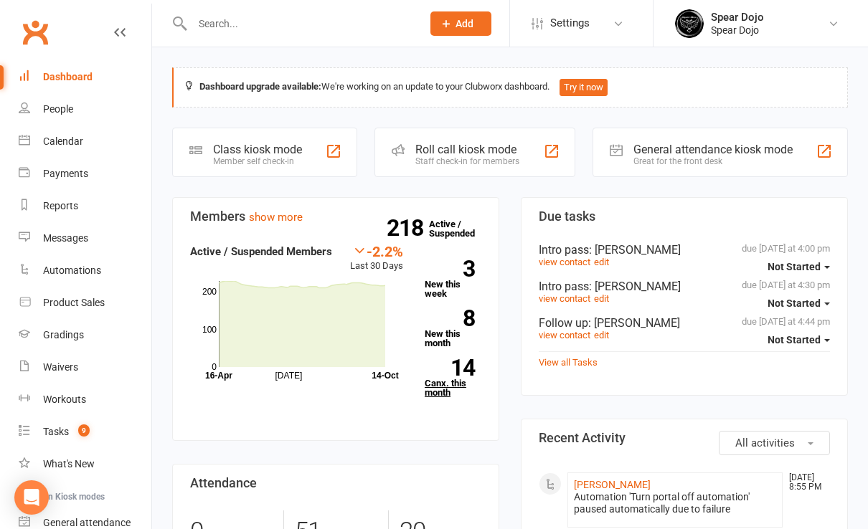
click at [454, 383] on link "14 Canx. this month" at bounding box center [453, 378] width 57 height 38
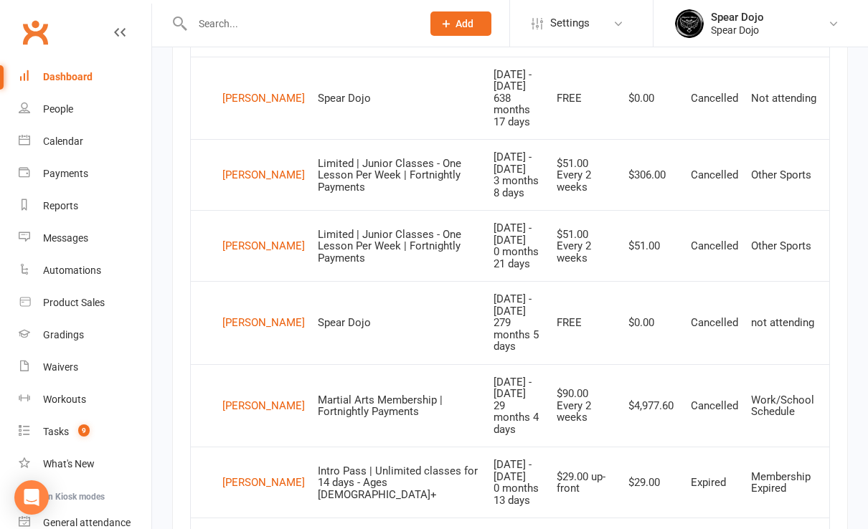
scroll to position [1251, 0]
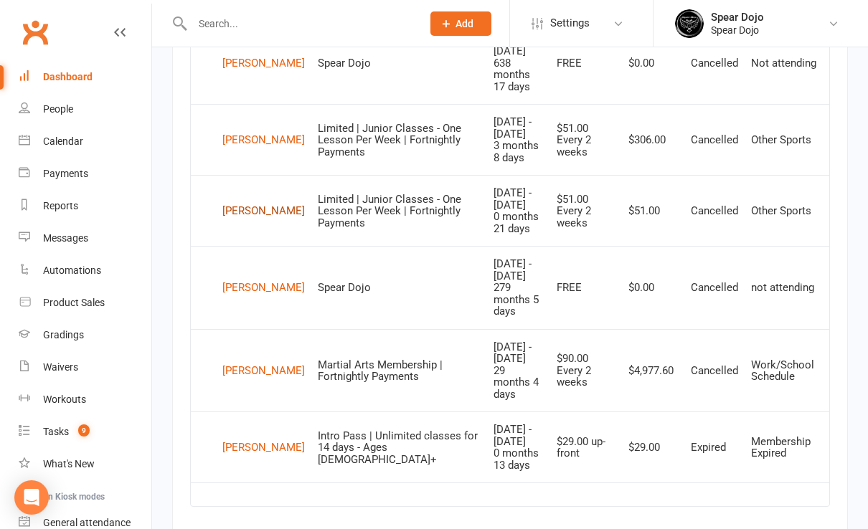
click at [257, 200] on div "[PERSON_NAME]" at bounding box center [263, 211] width 82 height 22
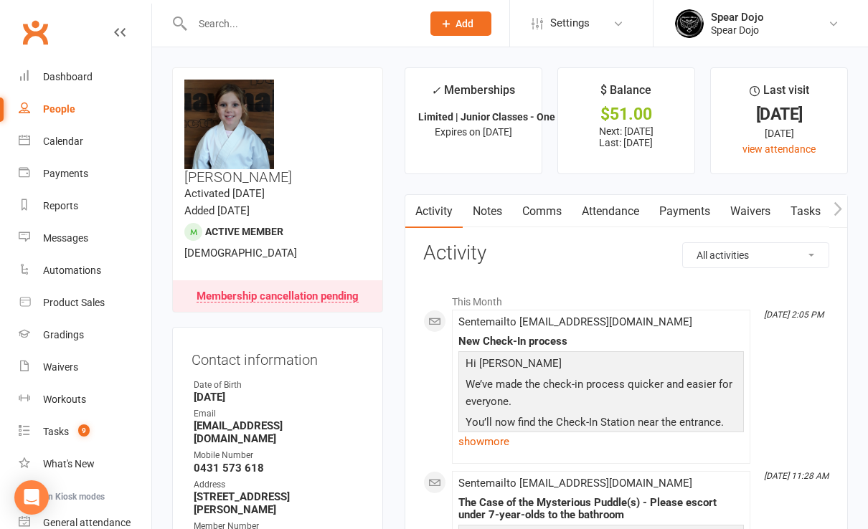
click at [490, 443] on link "show more" at bounding box center [600, 442] width 285 height 20
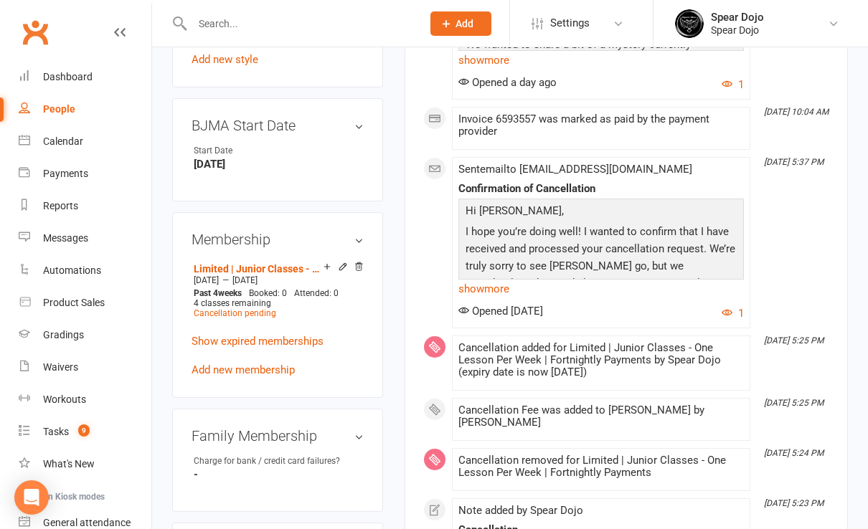
scroll to position [1148, 0]
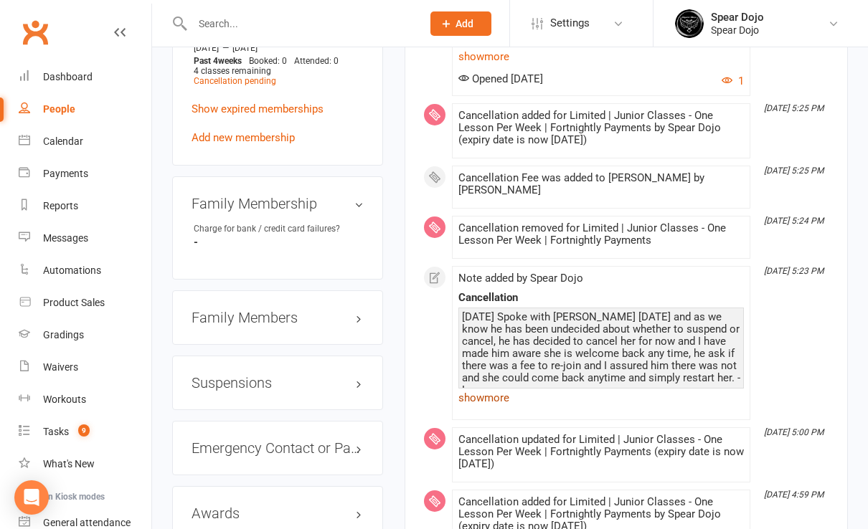
click at [492, 388] on link "show more" at bounding box center [600, 398] width 285 height 20
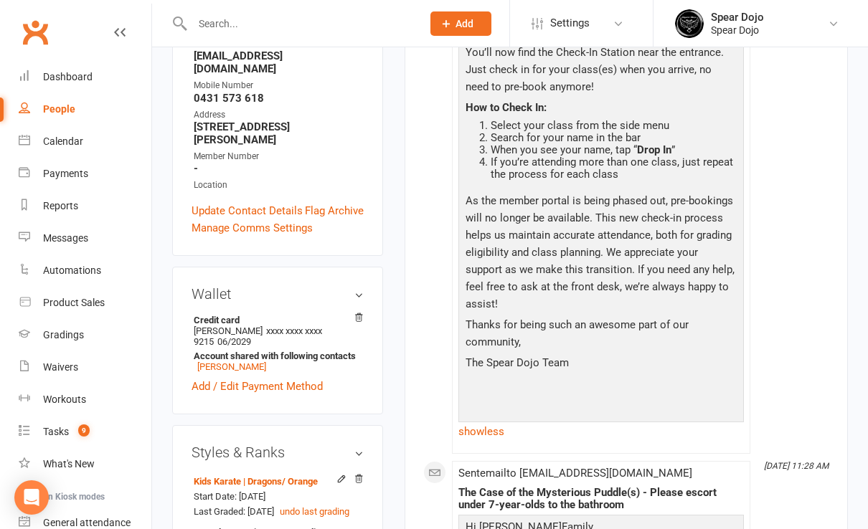
scroll to position [0, 0]
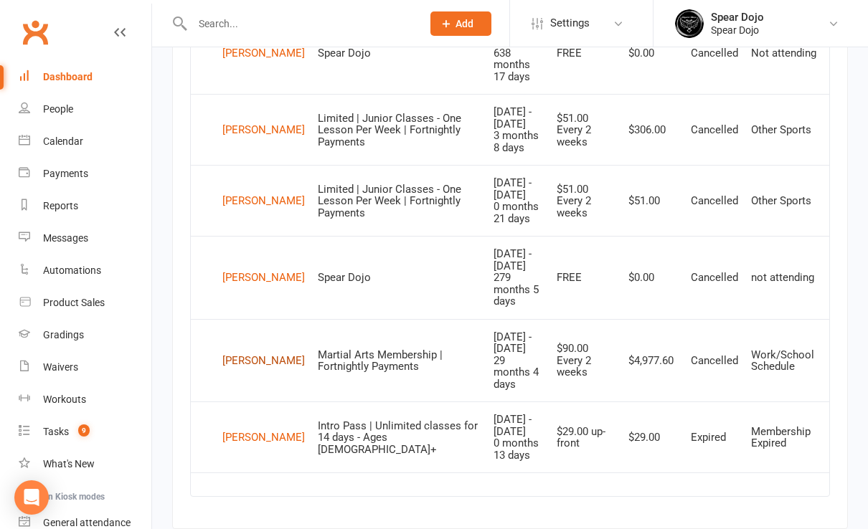
scroll to position [1263, 0]
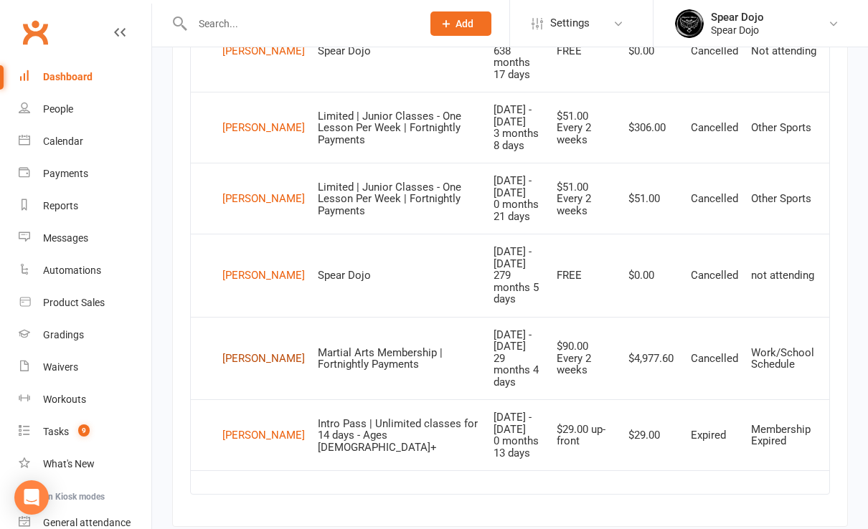
click at [243, 348] on div "[PERSON_NAME]" at bounding box center [263, 359] width 82 height 22
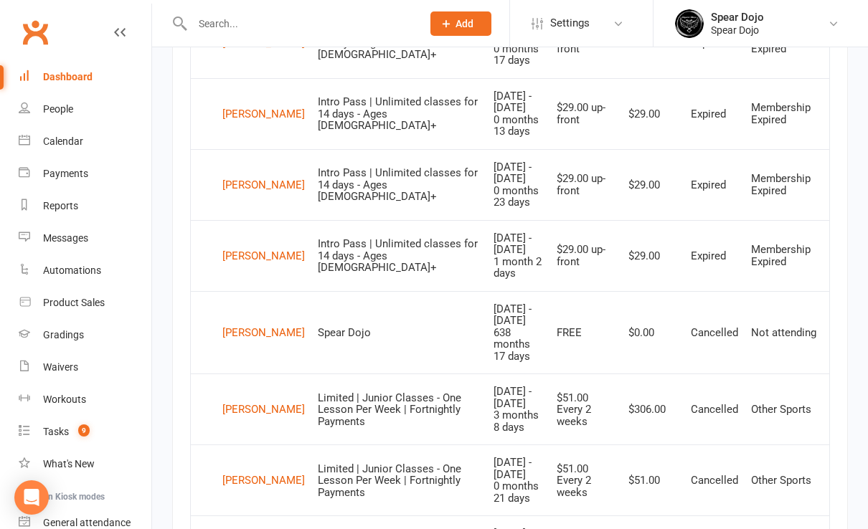
scroll to position [964, 0]
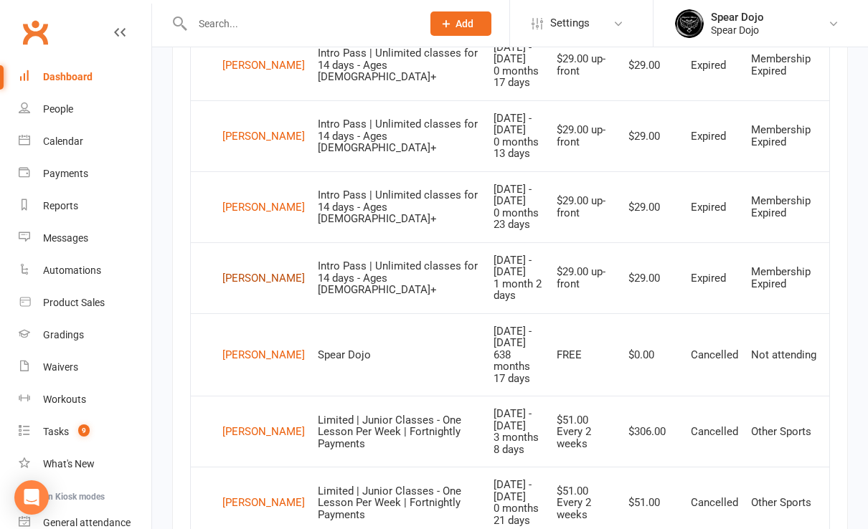
click at [246, 272] on div "[PERSON_NAME]" at bounding box center [263, 279] width 82 height 22
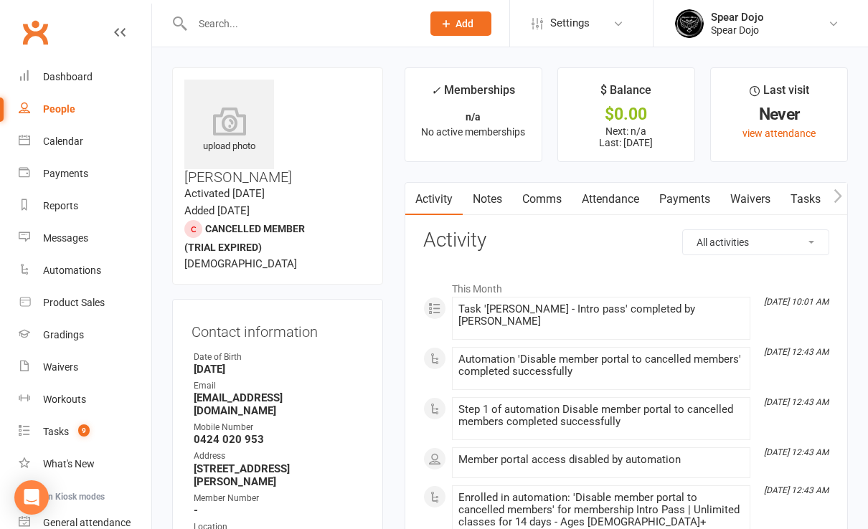
click at [819, 193] on link "Tasks" at bounding box center [805, 199] width 50 height 33
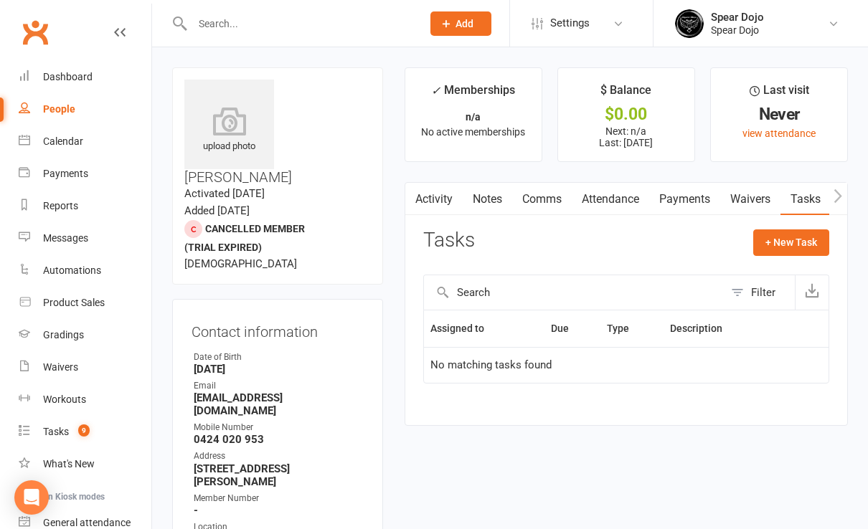
scroll to position [95, 0]
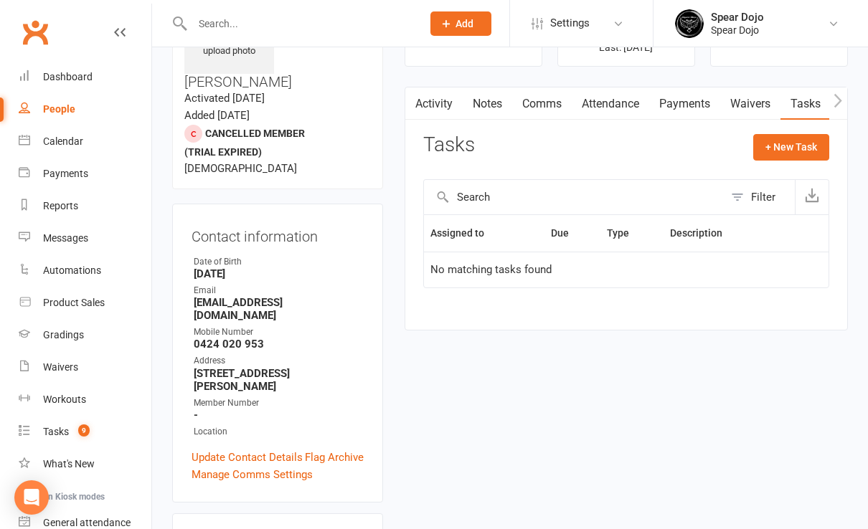
click at [745, 199] on button "Filter" at bounding box center [759, 197] width 71 height 34
select select "incomplete"
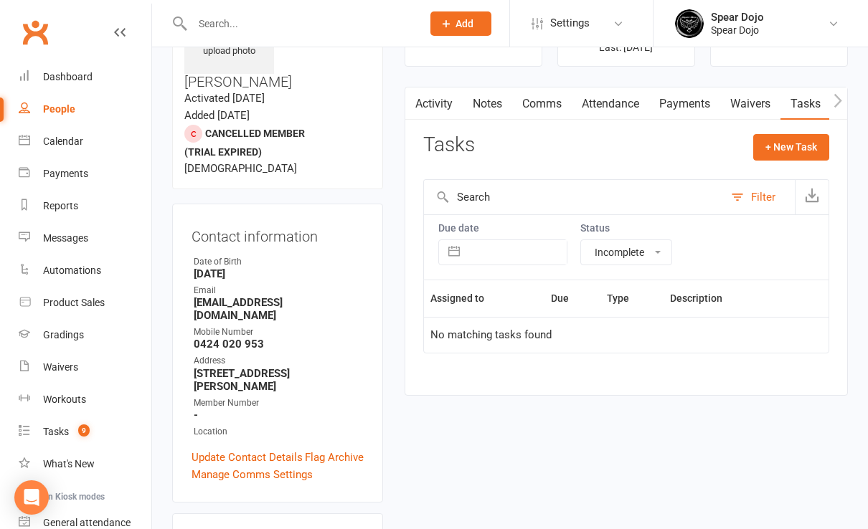
click at [662, 255] on select "All statuses Incomplete Not Started In Progress Waiting Complete" at bounding box center [626, 252] width 90 height 24
select select
click at [581, 240] on select "All statuses Incomplete Not Started In Progress Waiting Complete" at bounding box center [626, 252] width 90 height 24
select select "finished"
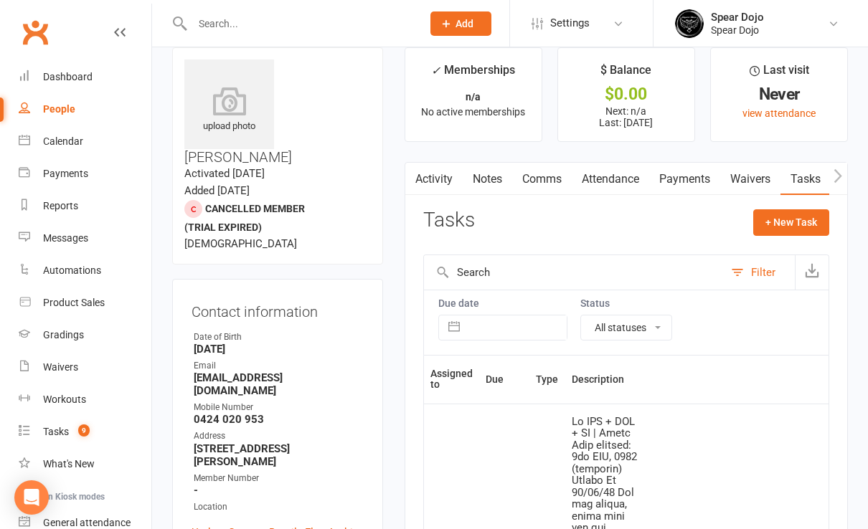
scroll to position [0, 0]
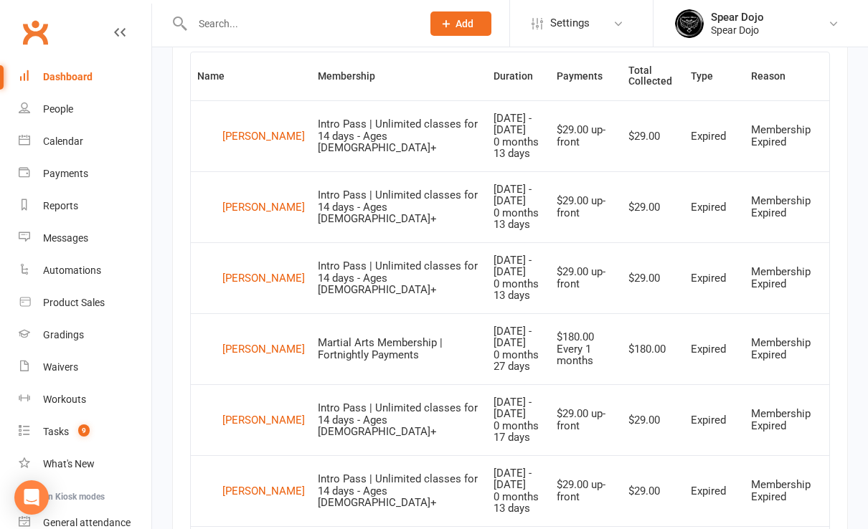
scroll to position [582, 0]
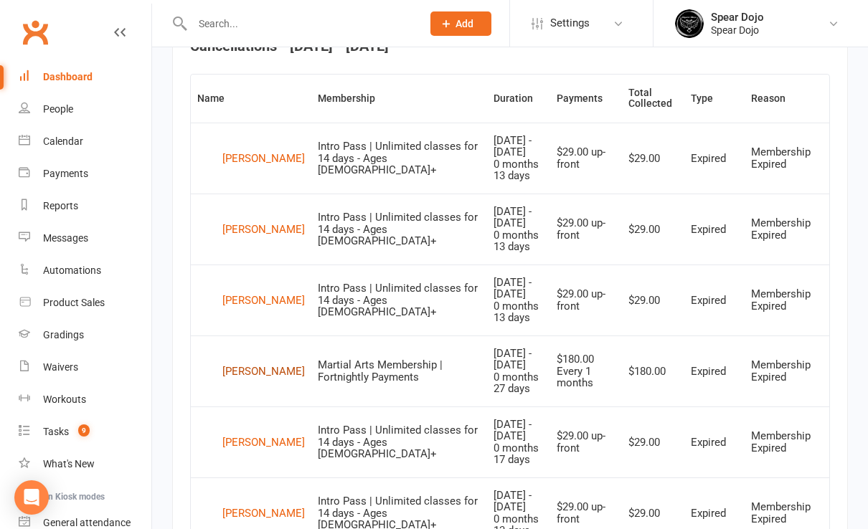
click at [239, 366] on div "[PERSON_NAME]" at bounding box center [263, 372] width 82 height 22
